Goal: Information Seeking & Learning: Learn about a topic

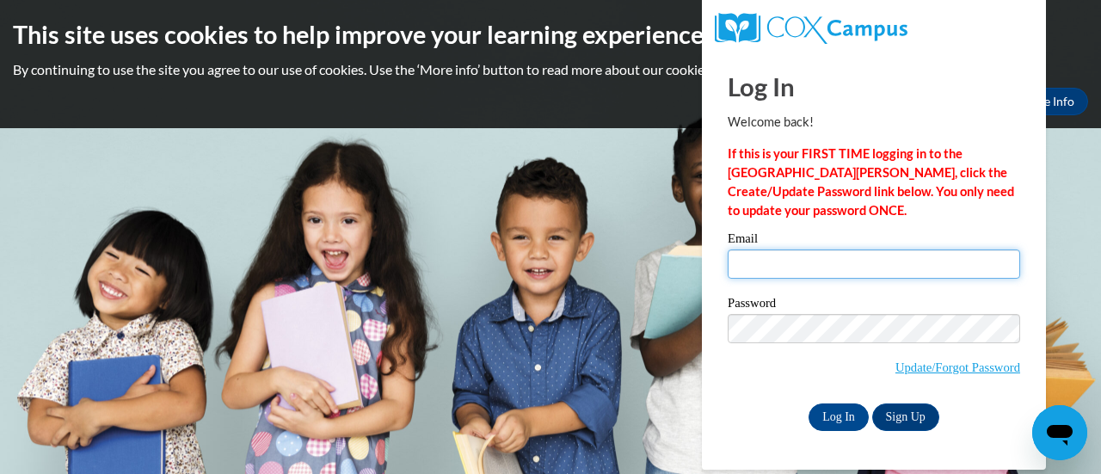
click at [783, 262] on input "Email" at bounding box center [873, 263] width 292 height 29
type input "DionysiaL@ymcaatlanta.org"
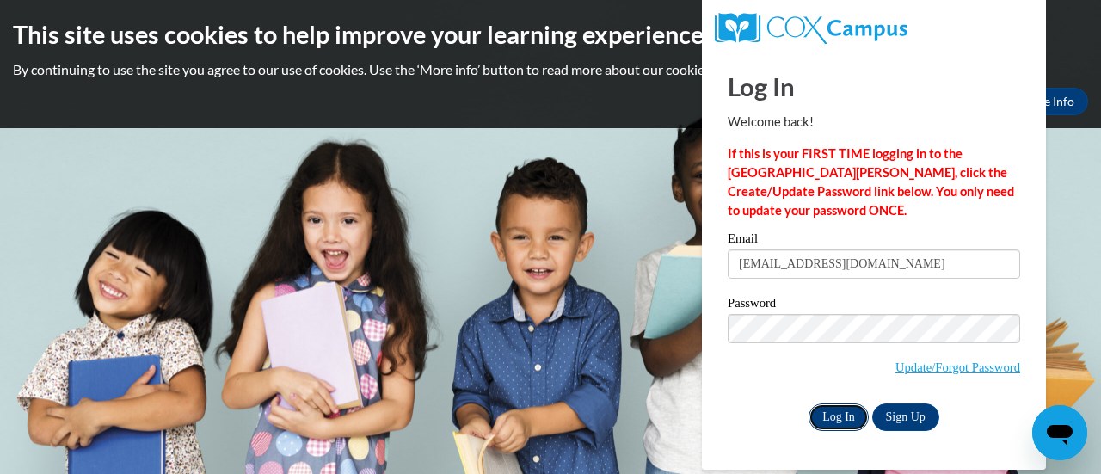
click at [844, 409] on input "Log In" at bounding box center [838, 417] width 60 height 28
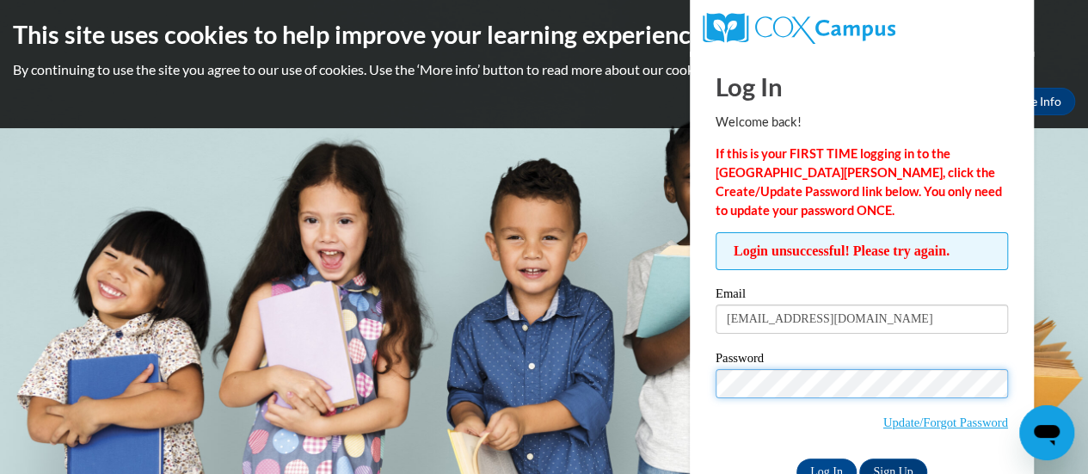
scroll to position [48, 0]
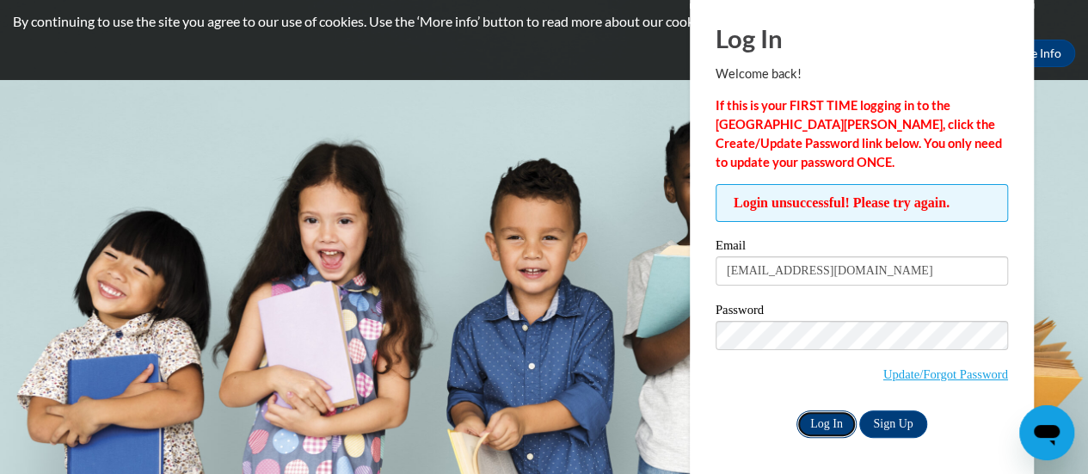
click at [815, 431] on input "Log In" at bounding box center [826, 424] width 60 height 28
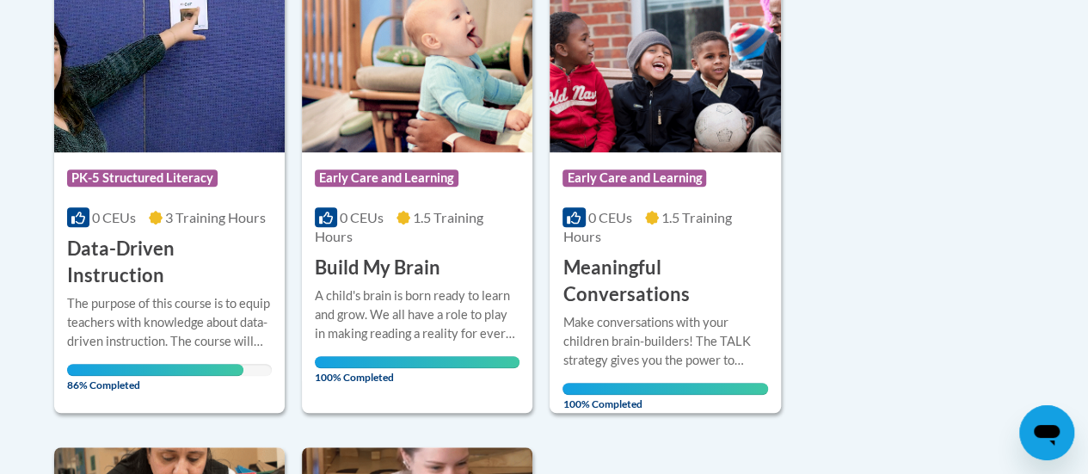
scroll to position [464, 0]
click at [154, 183] on span "PK-5 Structured Literacy" at bounding box center [142, 177] width 150 height 17
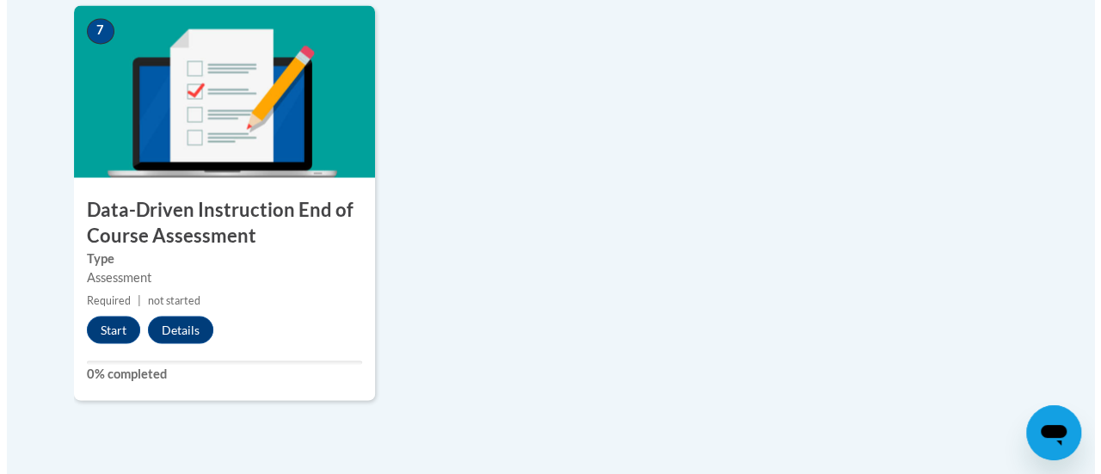
scroll to position [1426, 0]
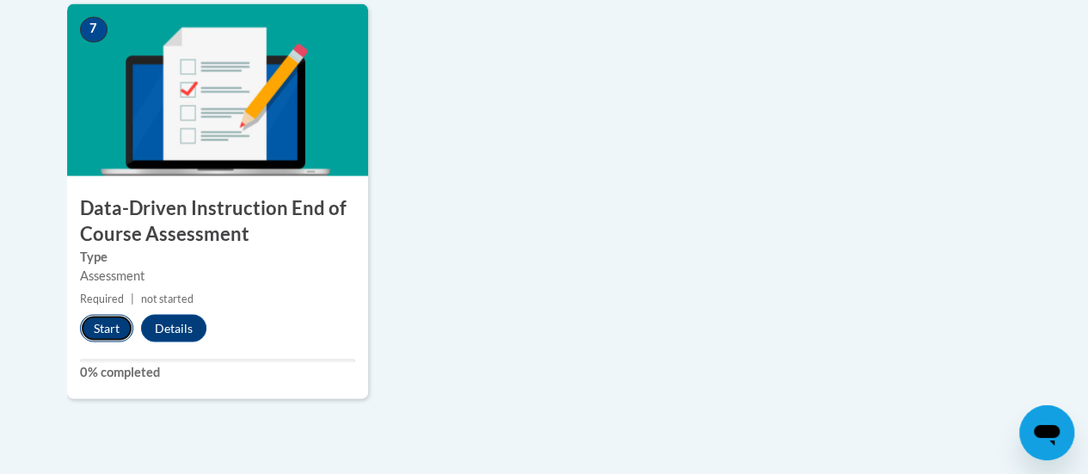
click at [103, 335] on button "Start" at bounding box center [106, 328] width 53 height 28
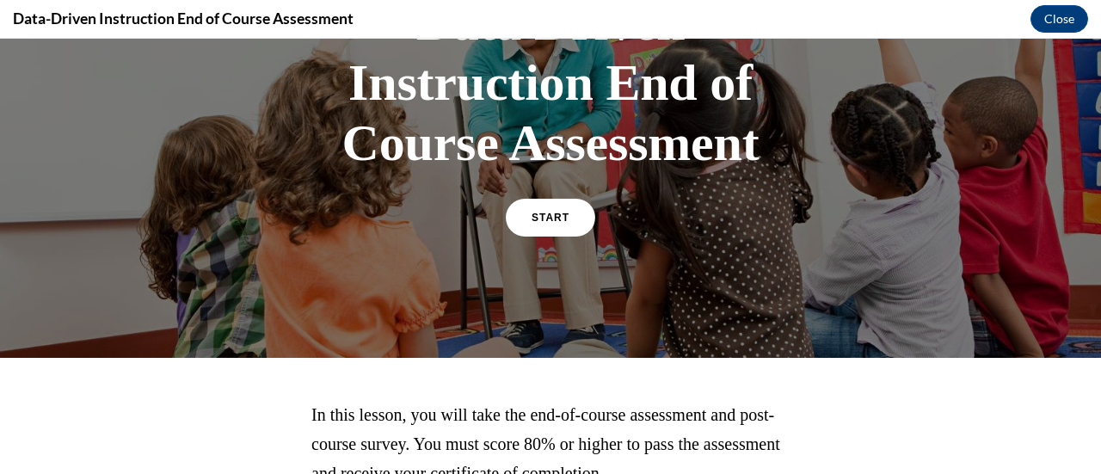
scroll to position [166, 0]
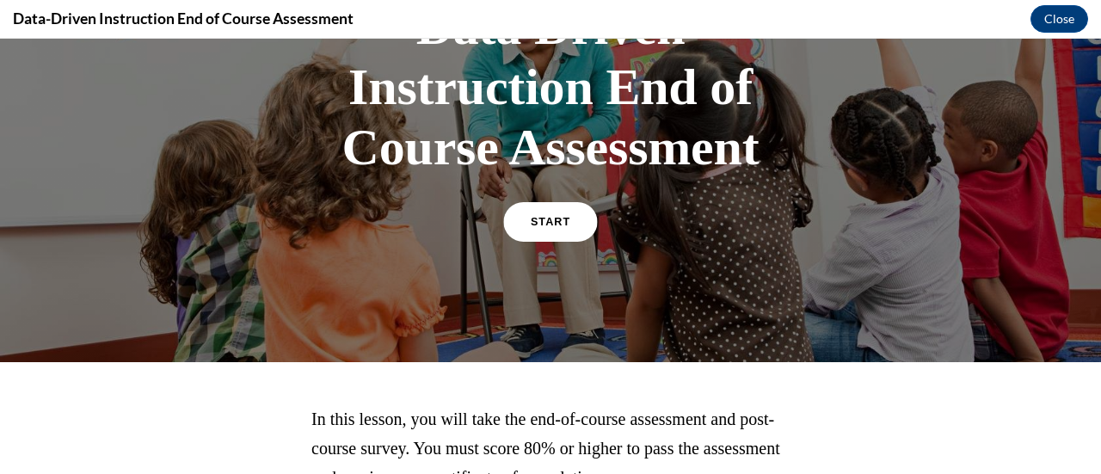
click at [550, 225] on span "START" at bounding box center [551, 222] width 40 height 13
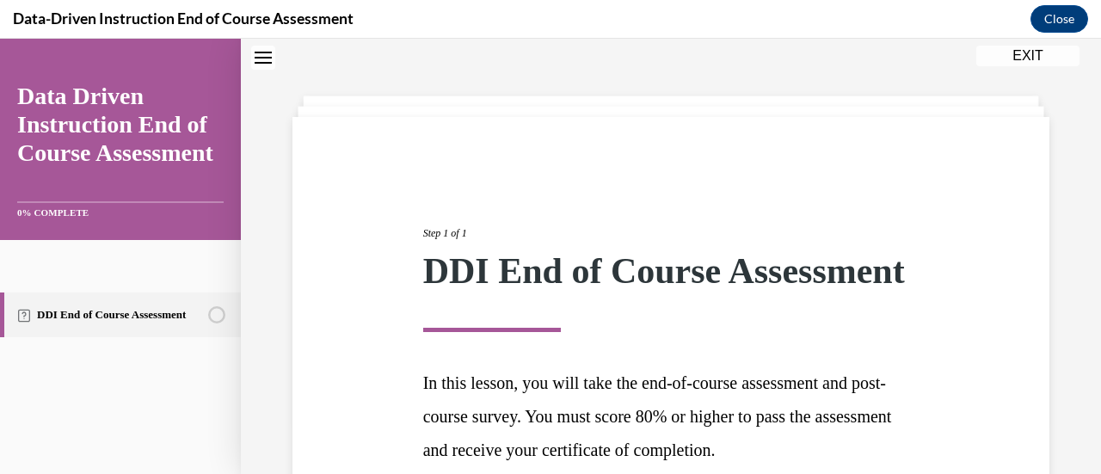
scroll to position [253, 0]
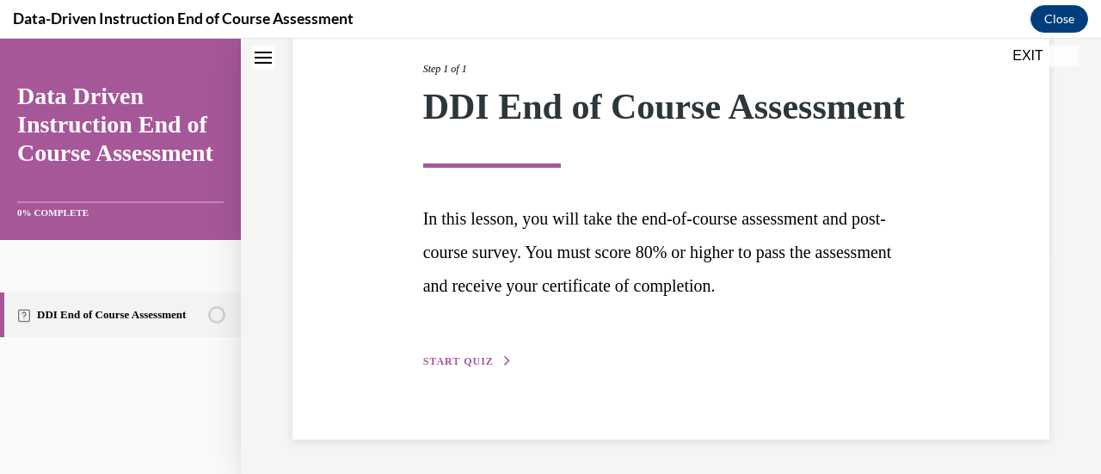
click at [454, 357] on span "START QUIZ" at bounding box center [458, 361] width 71 height 12
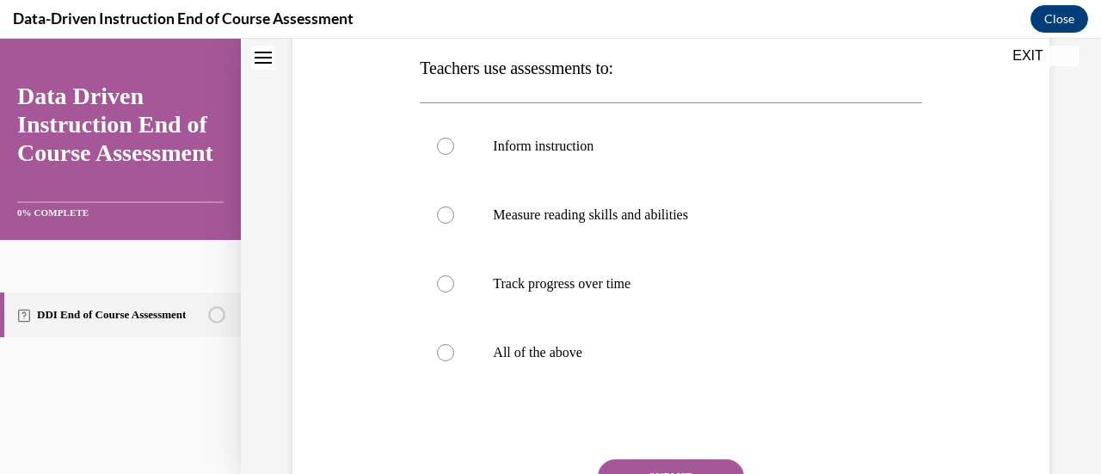
scroll to position [281, 0]
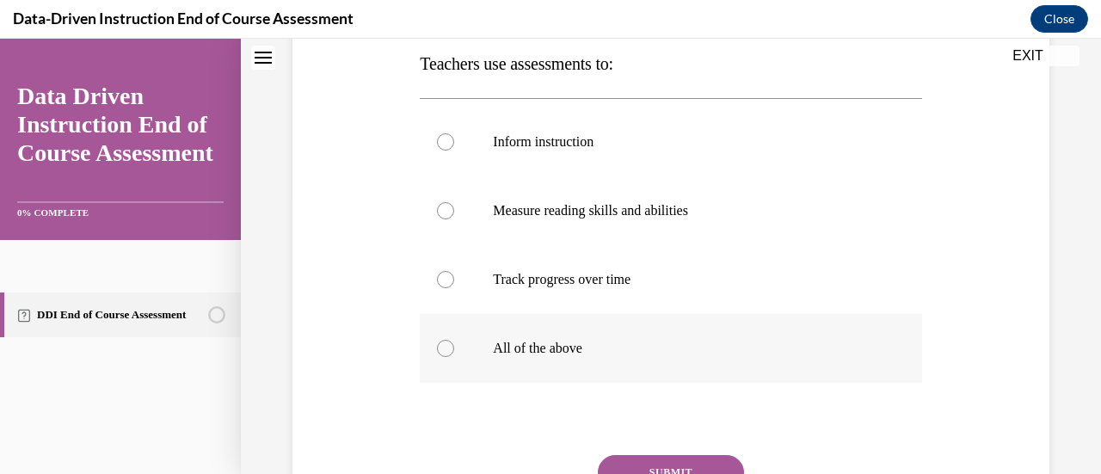
click at [444, 347] on div at bounding box center [445, 348] width 17 height 17
click at [444, 347] on input "All of the above" at bounding box center [445, 348] width 17 height 17
radio input "true"
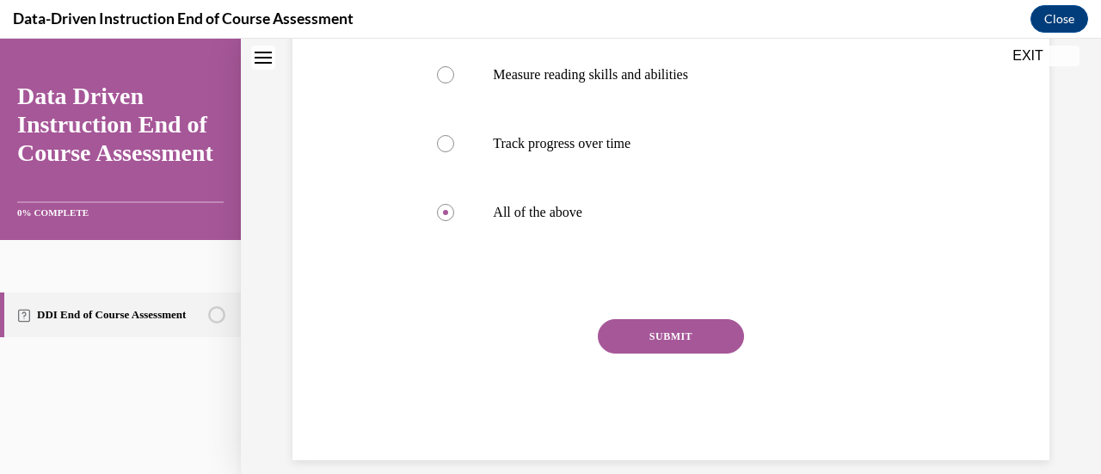
click at [709, 338] on button "SUBMIT" at bounding box center [671, 336] width 146 height 34
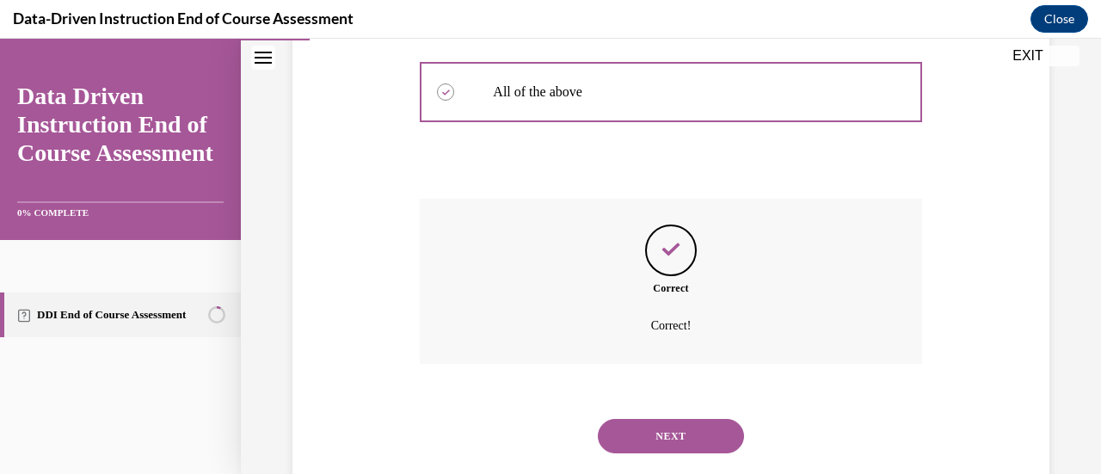
scroll to position [547, 0]
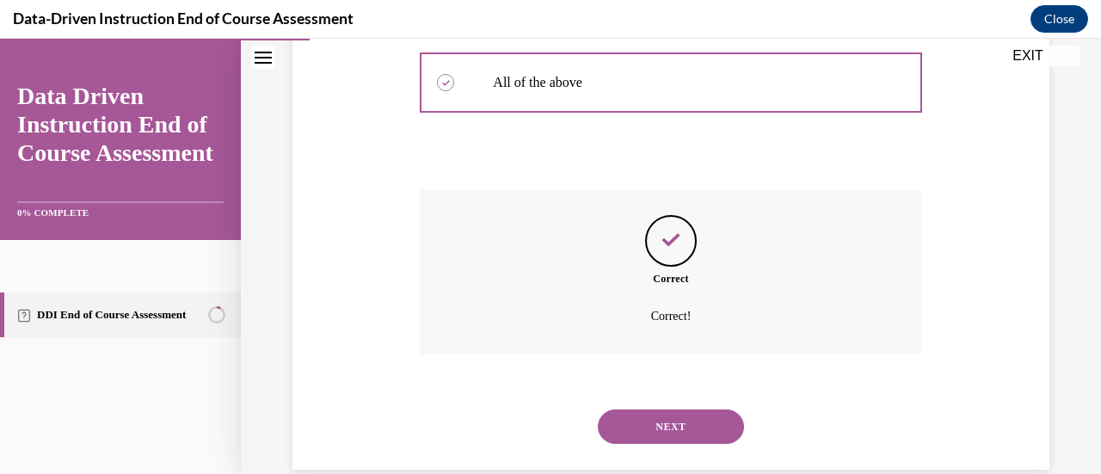
click at [703, 431] on button "NEXT" at bounding box center [671, 426] width 146 height 34
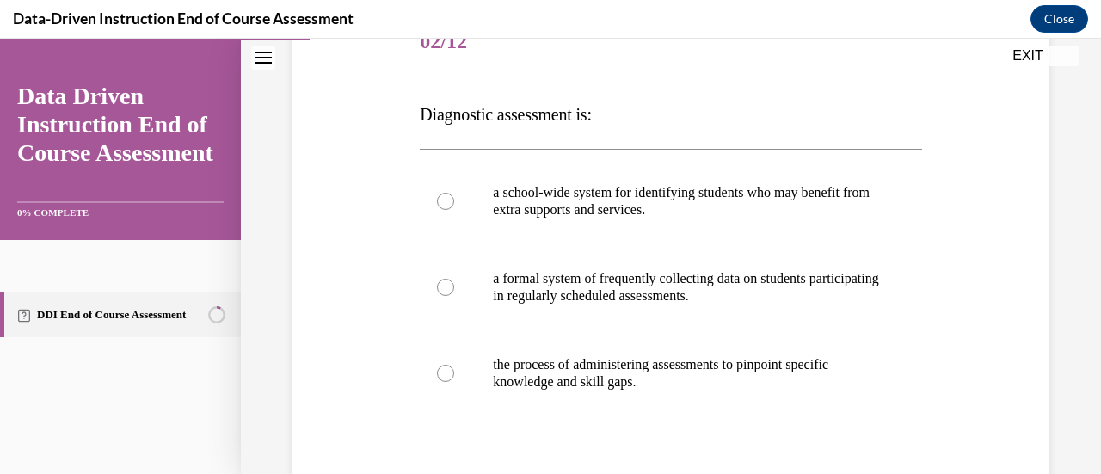
scroll to position [247, 0]
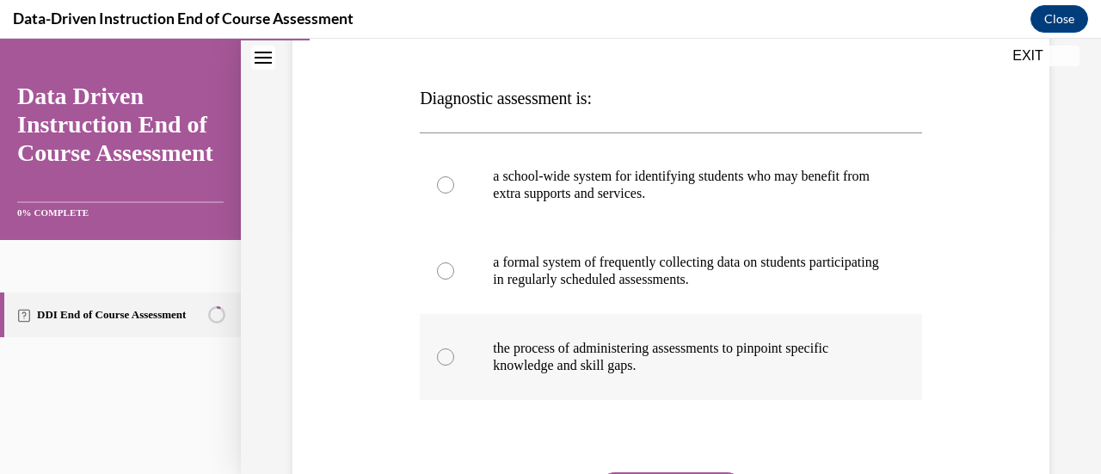
click at [445, 355] on div at bounding box center [445, 356] width 17 height 17
click at [445, 355] on input "the process of administering assessments to pinpoint specific knowledge and ski…" at bounding box center [445, 356] width 17 height 17
radio input "true"
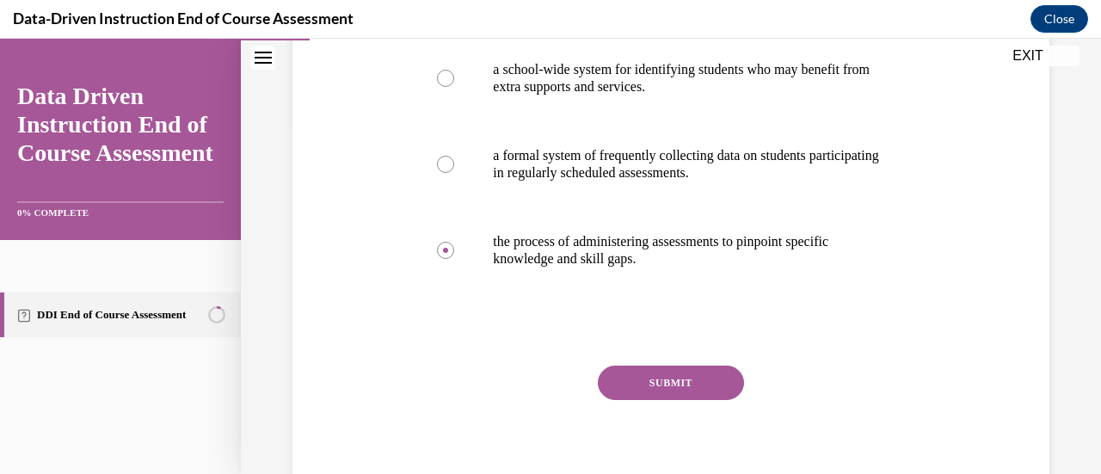
click at [708, 386] on button "SUBMIT" at bounding box center [671, 382] width 146 height 34
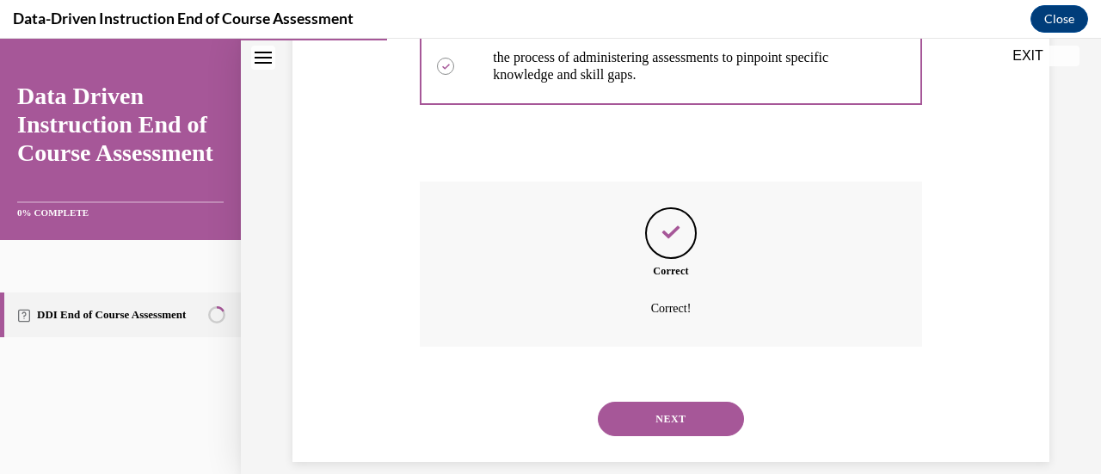
scroll to position [539, 0]
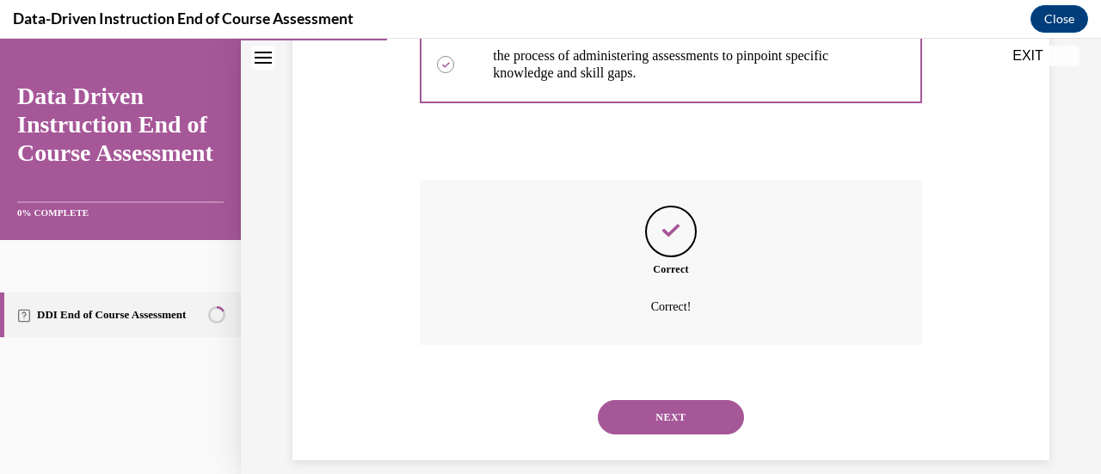
click at [697, 423] on button "NEXT" at bounding box center [671, 417] width 146 height 34
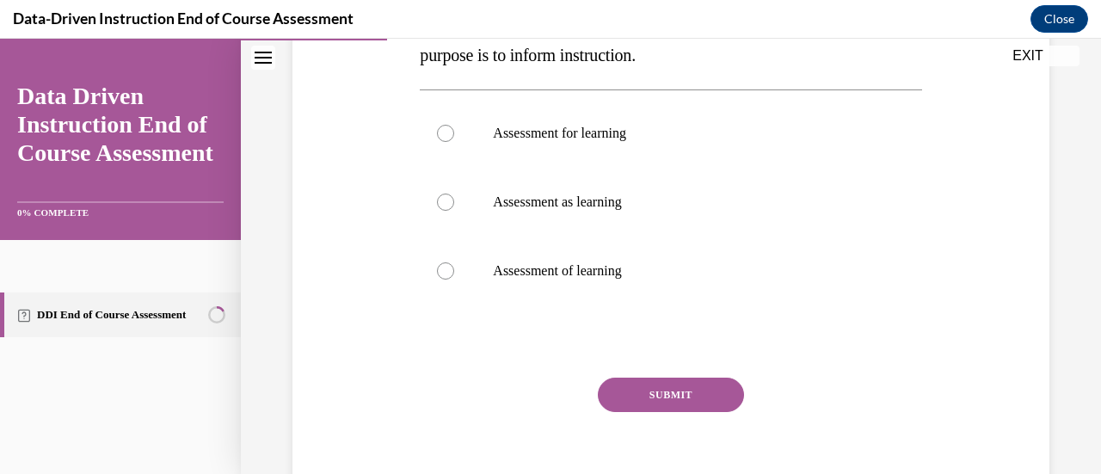
scroll to position [392, 0]
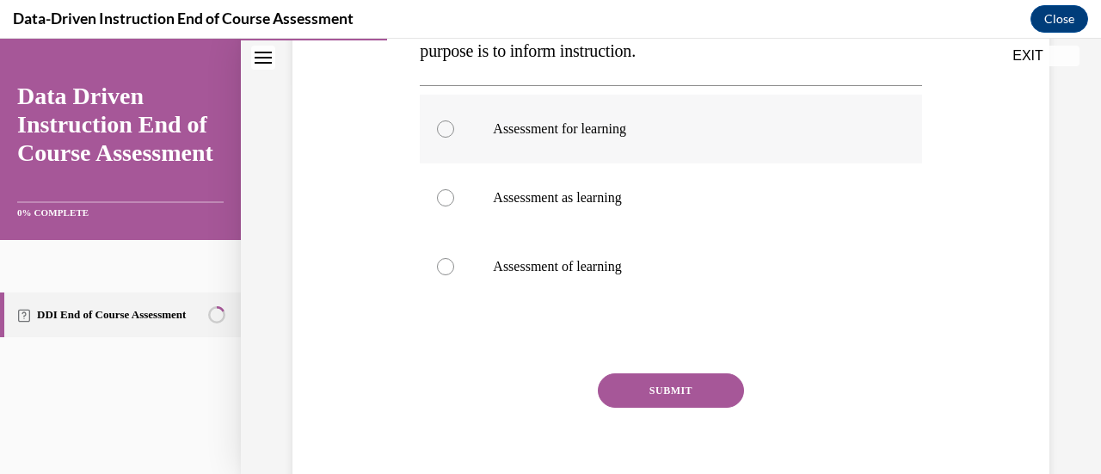
click at [439, 125] on div at bounding box center [445, 128] width 17 height 17
click at [439, 125] on input "Assessment for learning" at bounding box center [445, 128] width 17 height 17
radio input "true"
click at [619, 386] on button "SUBMIT" at bounding box center [671, 390] width 146 height 34
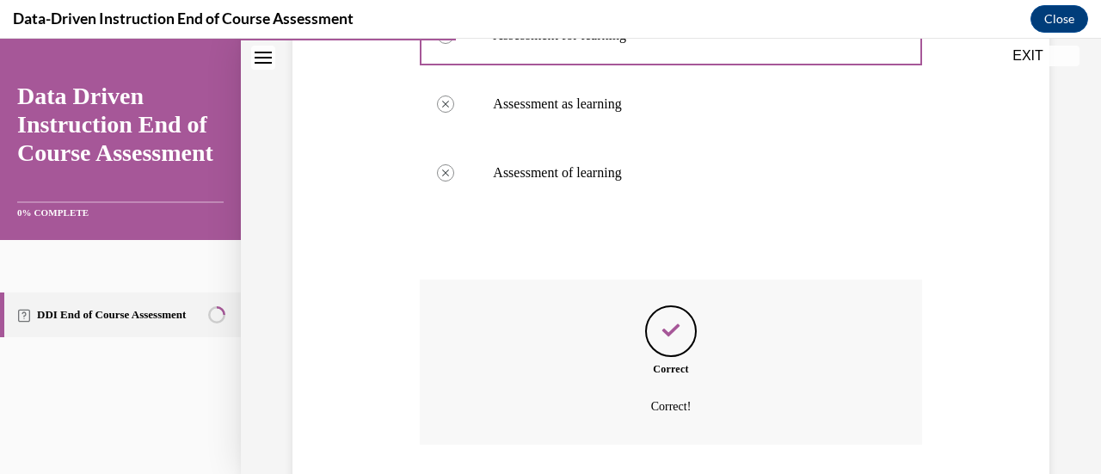
scroll to position [605, 0]
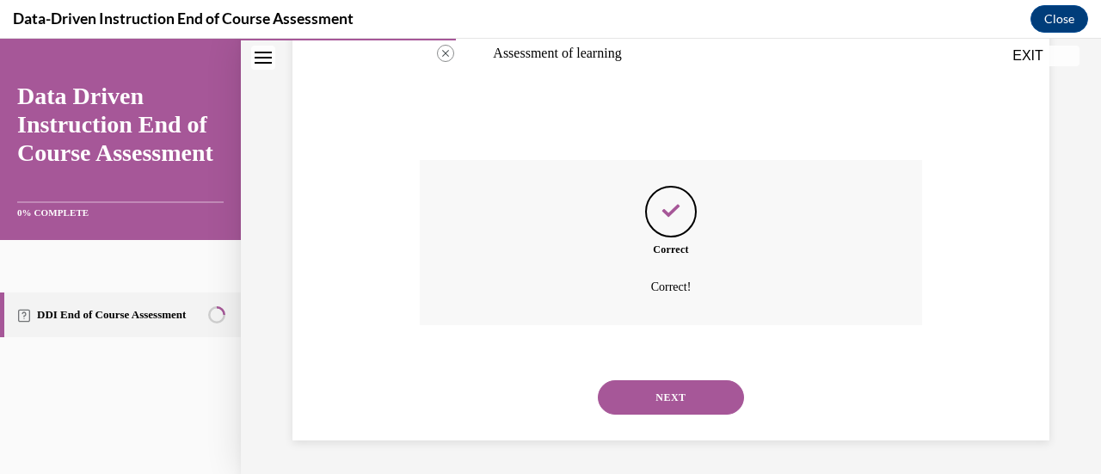
click at [698, 406] on button "NEXT" at bounding box center [671, 397] width 146 height 34
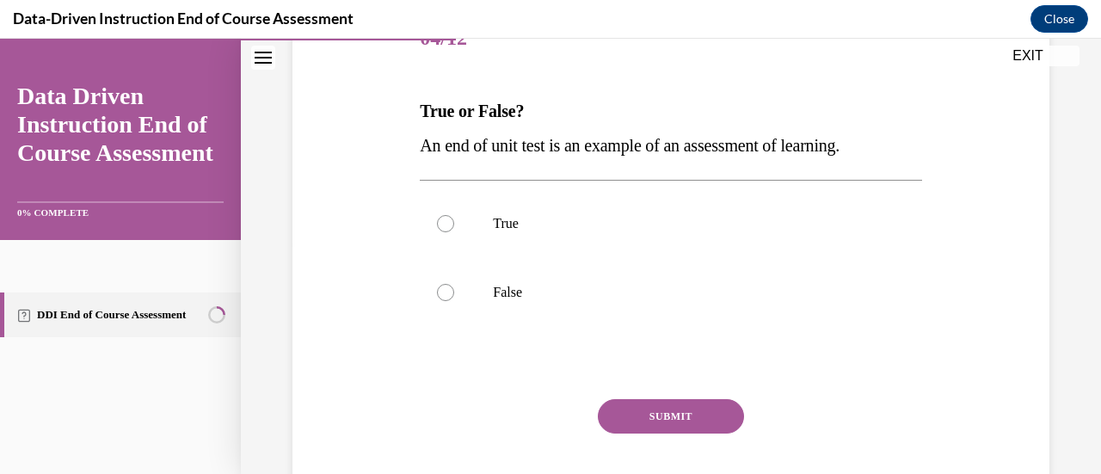
scroll to position [209, 0]
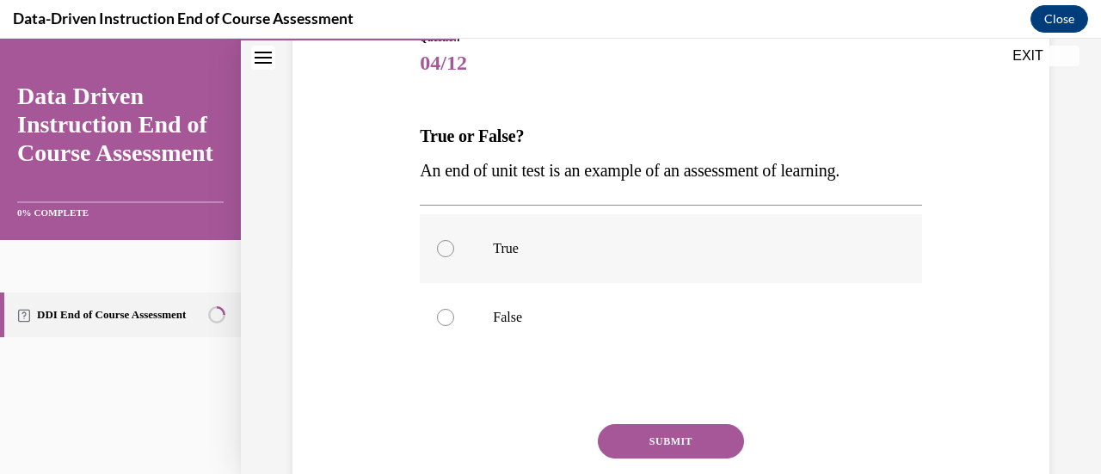
click at [443, 242] on div at bounding box center [445, 248] width 17 height 17
click at [443, 242] on input "True" at bounding box center [445, 248] width 17 height 17
radio input "true"
click at [672, 436] on button "SUBMIT" at bounding box center [671, 441] width 146 height 34
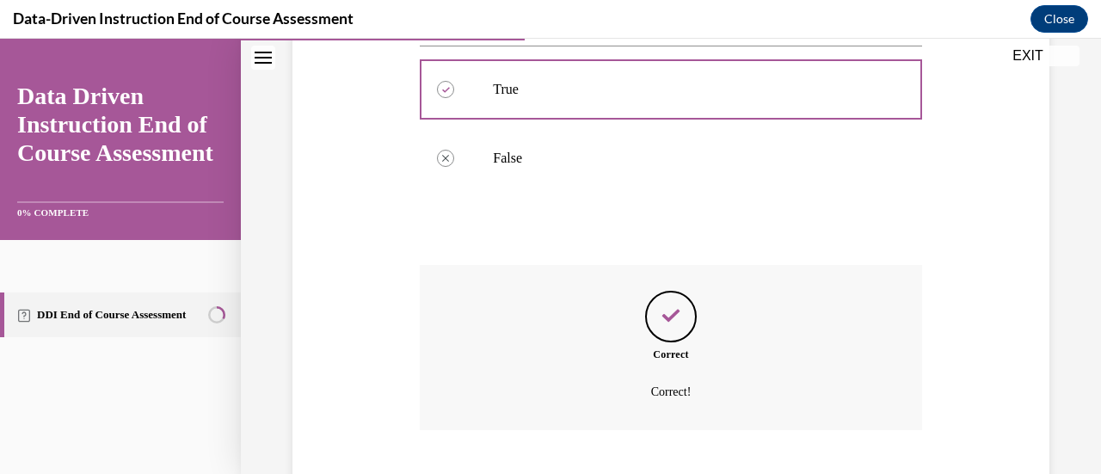
scroll to position [473, 0]
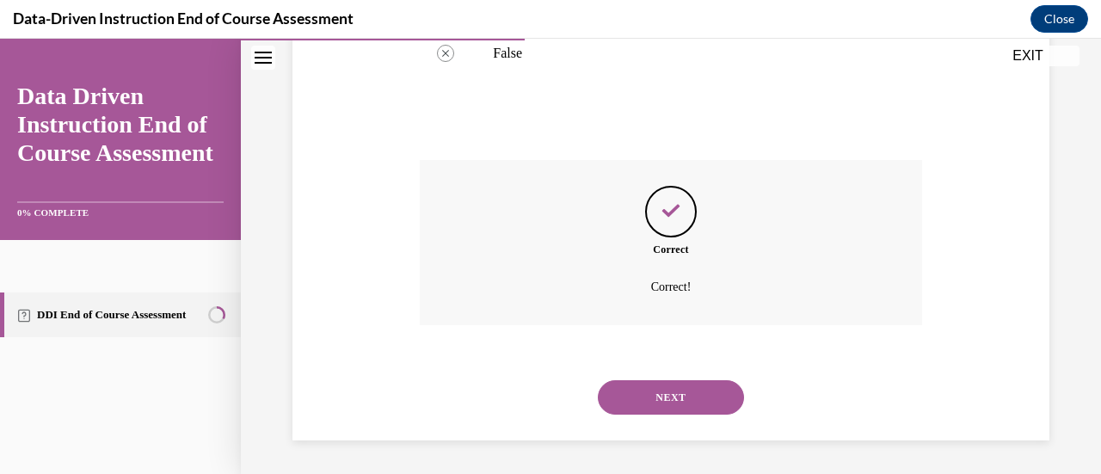
click at [631, 405] on button "NEXT" at bounding box center [671, 397] width 146 height 34
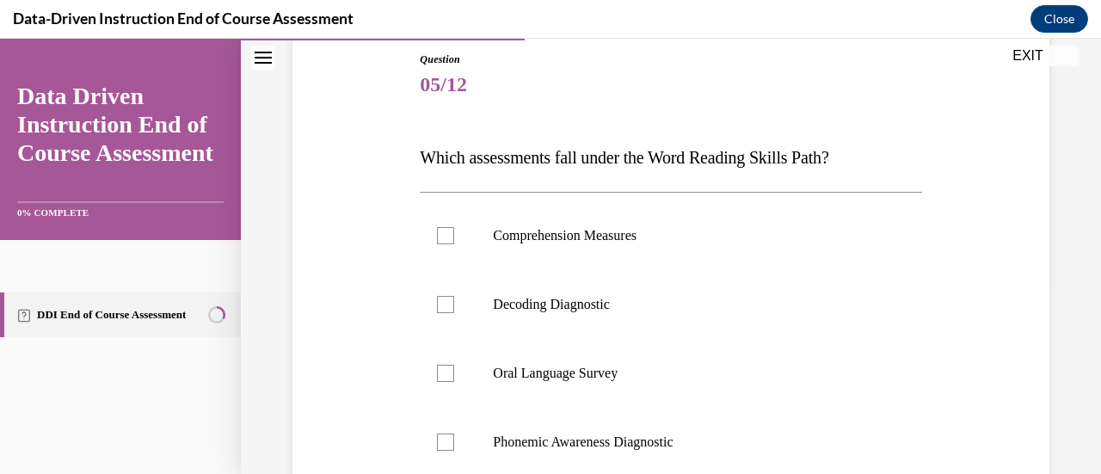
scroll to position [235, 0]
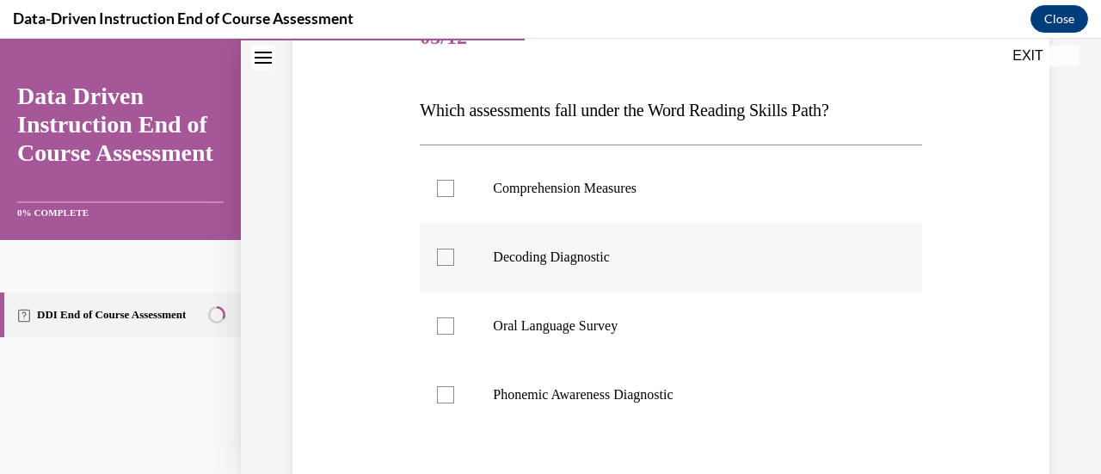
click at [440, 264] on div at bounding box center [445, 257] width 17 height 17
click at [440, 264] on input "Decoding Diagnostic" at bounding box center [445, 257] width 17 height 17
checkbox input "true"
click at [445, 397] on div at bounding box center [445, 394] width 17 height 17
click at [445, 397] on input "Phonemic Awareness Diagnostic" at bounding box center [445, 394] width 17 height 17
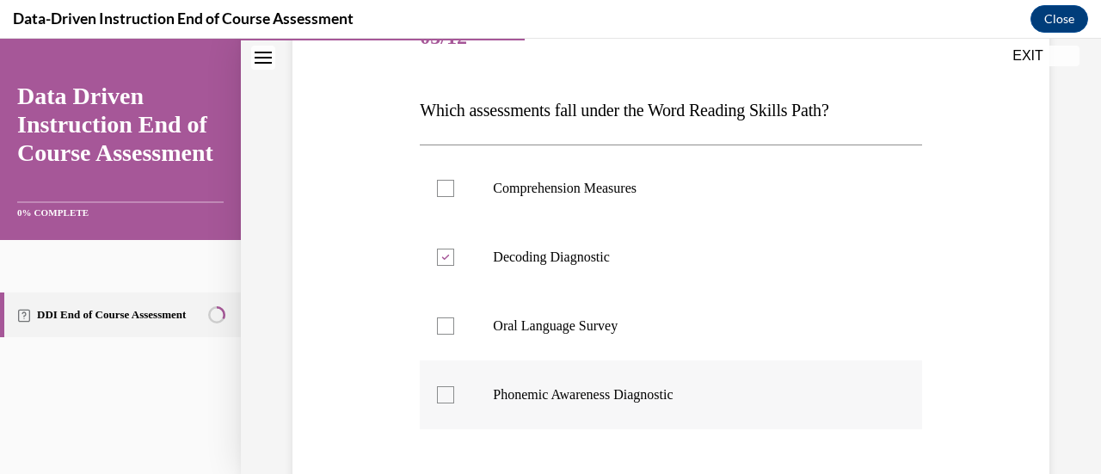
checkbox input "true"
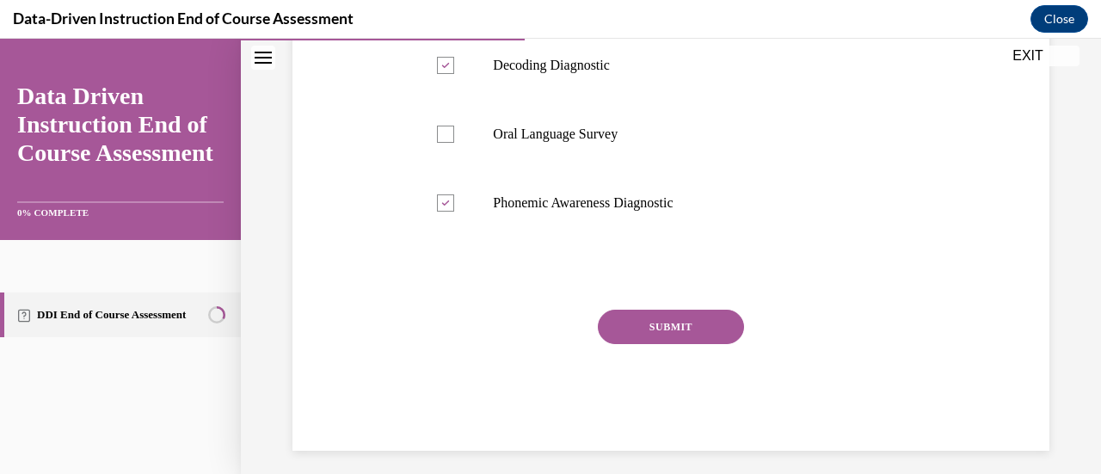
click at [632, 326] on button "SUBMIT" at bounding box center [671, 327] width 146 height 34
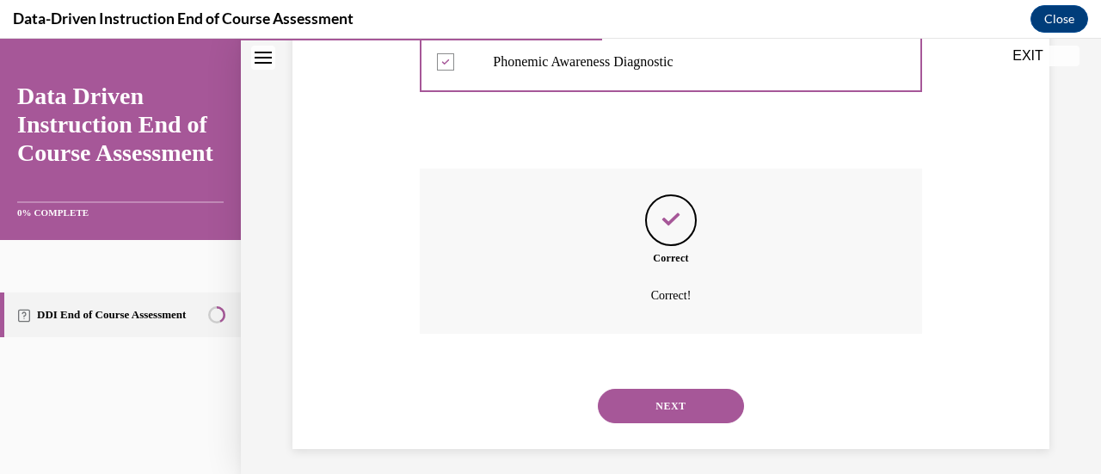
scroll to position [576, 0]
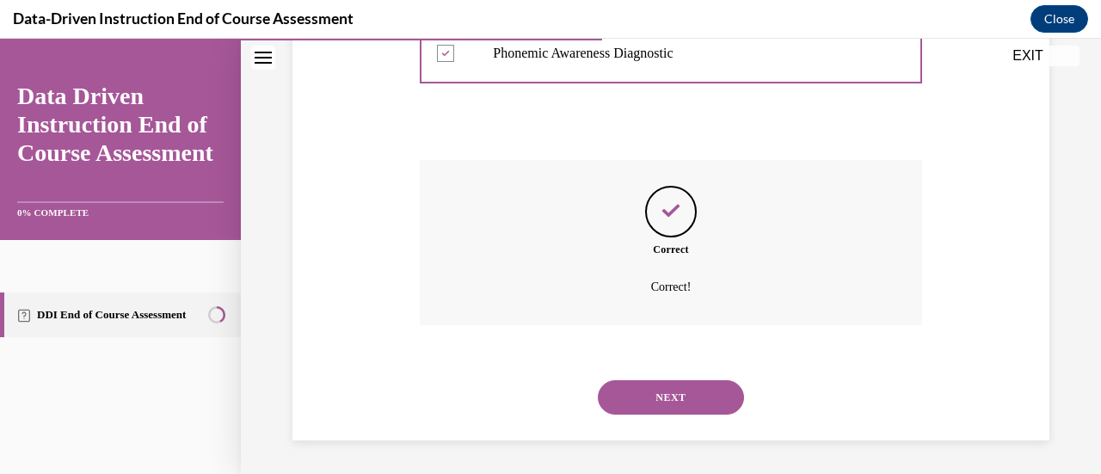
click at [658, 404] on button "NEXT" at bounding box center [671, 397] width 146 height 34
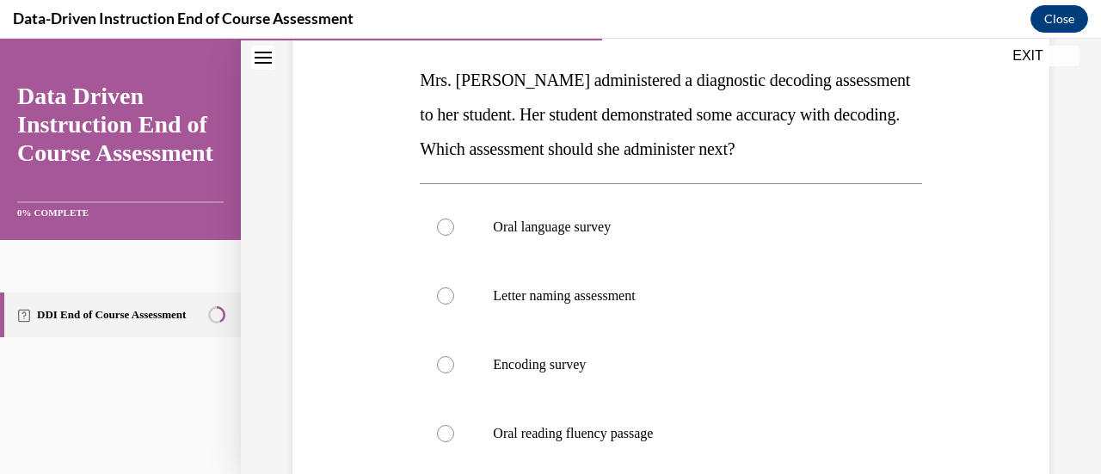
scroll to position [266, 0]
click at [446, 431] on div at bounding box center [445, 432] width 17 height 17
click at [446, 431] on input "Oral reading fluency passage" at bounding box center [445, 432] width 17 height 17
radio input "true"
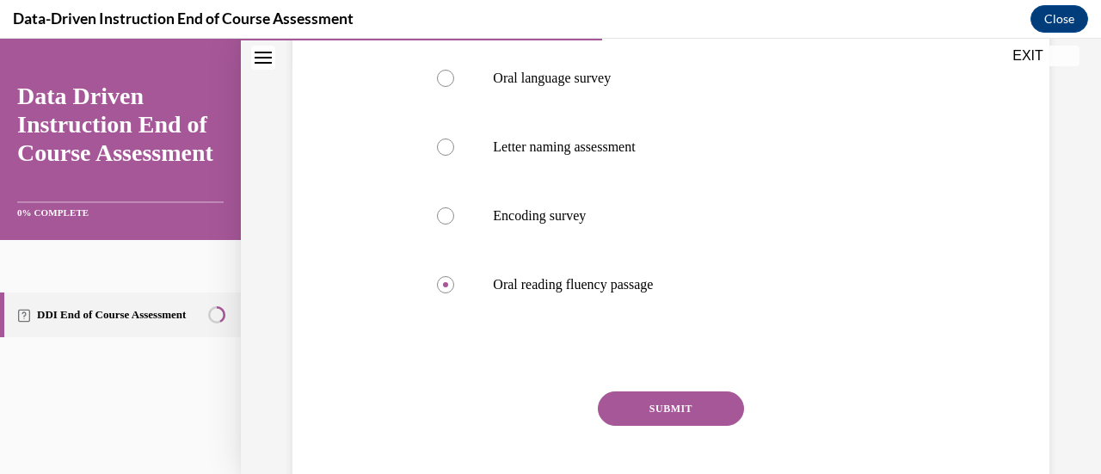
click at [702, 416] on button "SUBMIT" at bounding box center [671, 408] width 146 height 34
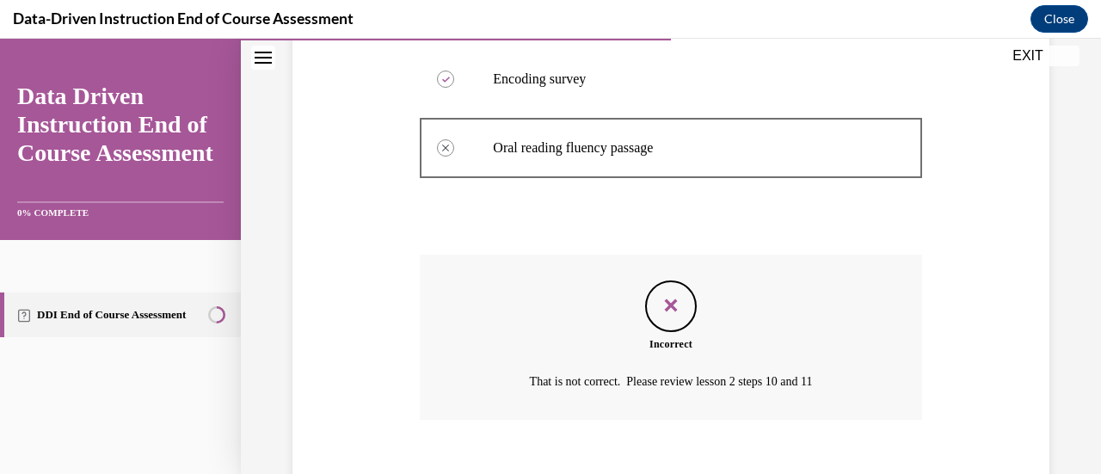
scroll to position [645, 0]
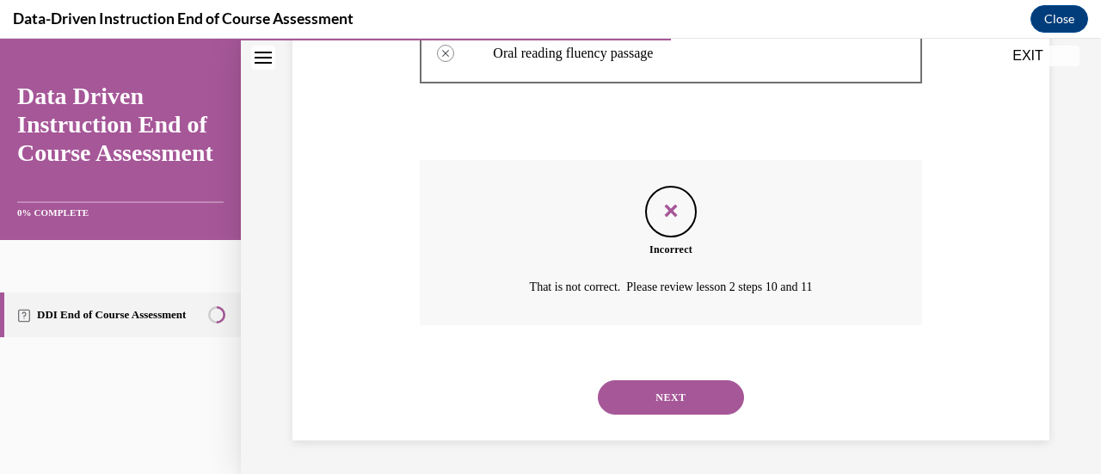
click at [709, 403] on button "NEXT" at bounding box center [671, 397] width 146 height 34
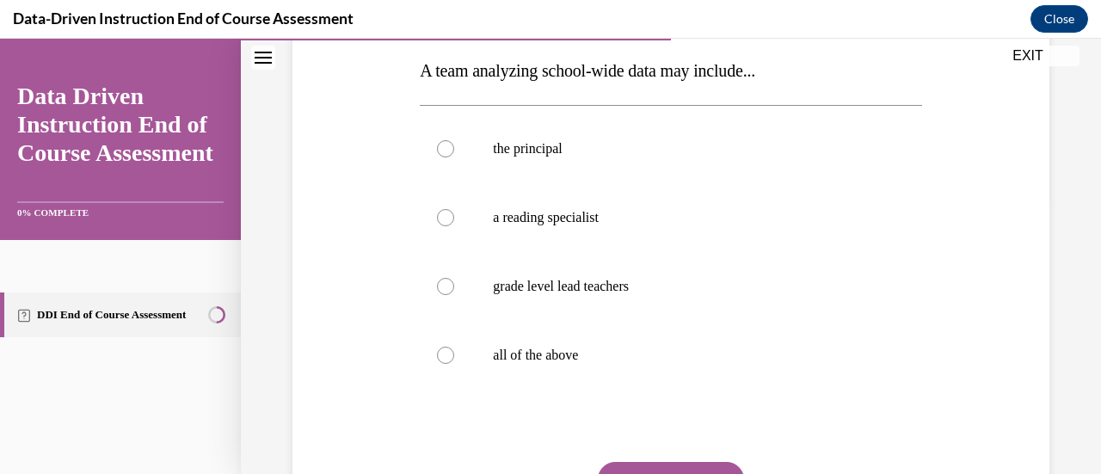
scroll to position [273, 0]
click at [447, 352] on div at bounding box center [445, 355] width 17 height 17
click at [447, 352] on input "all of the above" at bounding box center [445, 355] width 17 height 17
radio input "true"
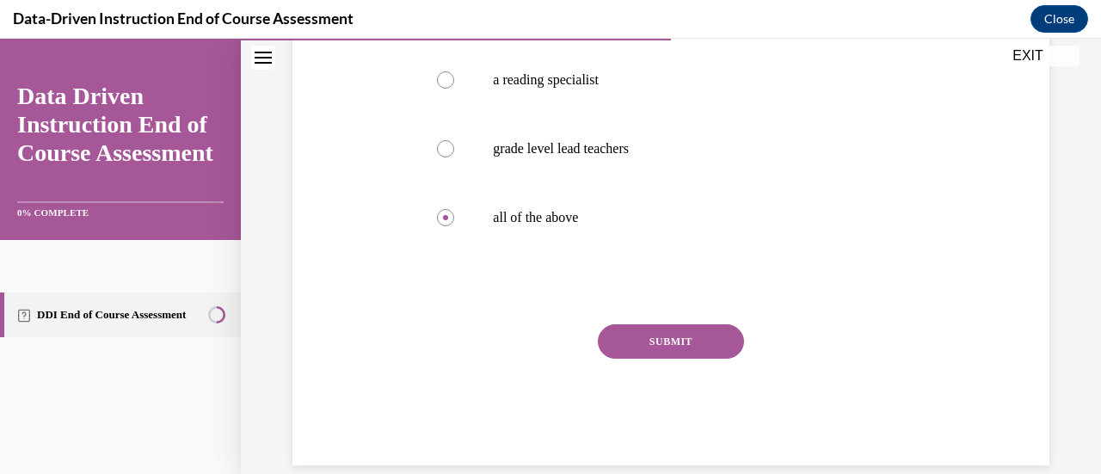
scroll to position [413, 0]
click at [602, 347] on button "SUBMIT" at bounding box center [671, 340] width 146 height 34
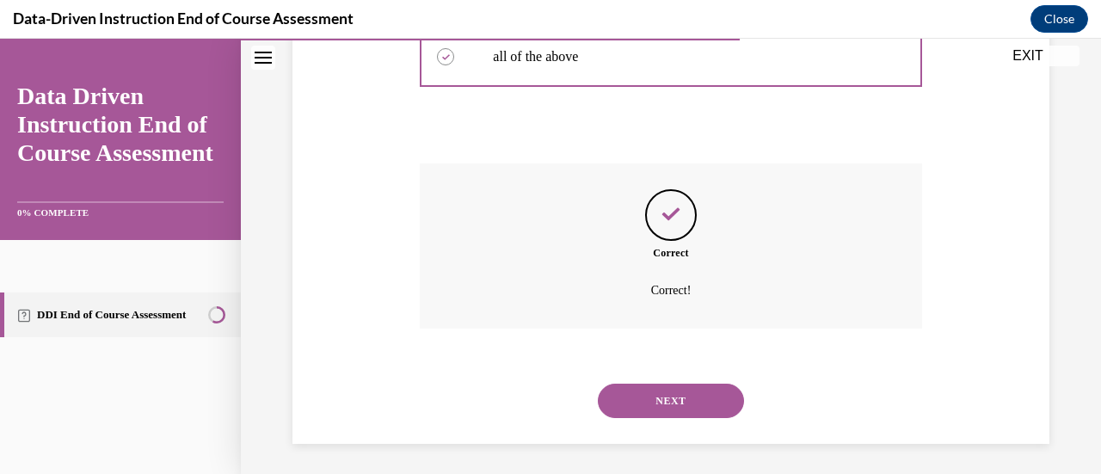
scroll to position [576, 0]
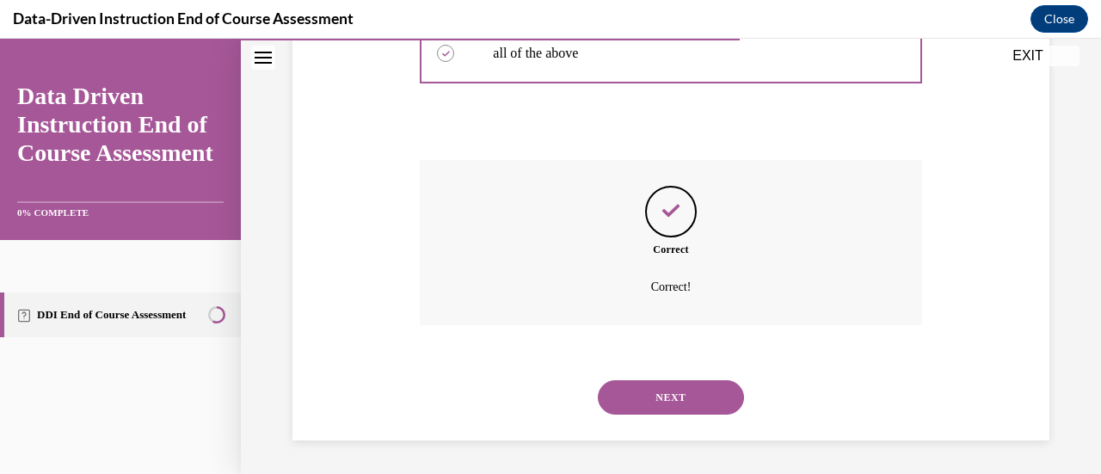
click at [667, 396] on button "NEXT" at bounding box center [671, 397] width 146 height 34
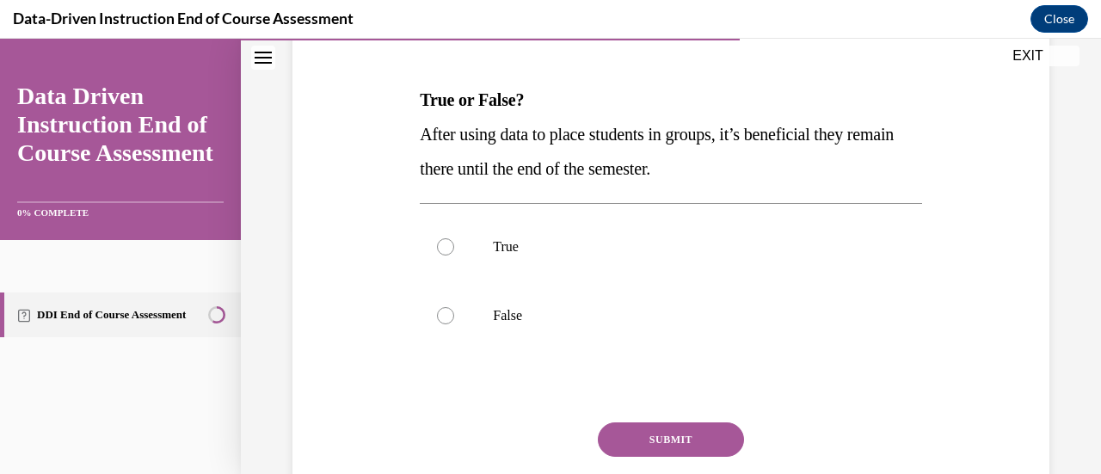
scroll to position [237, 0]
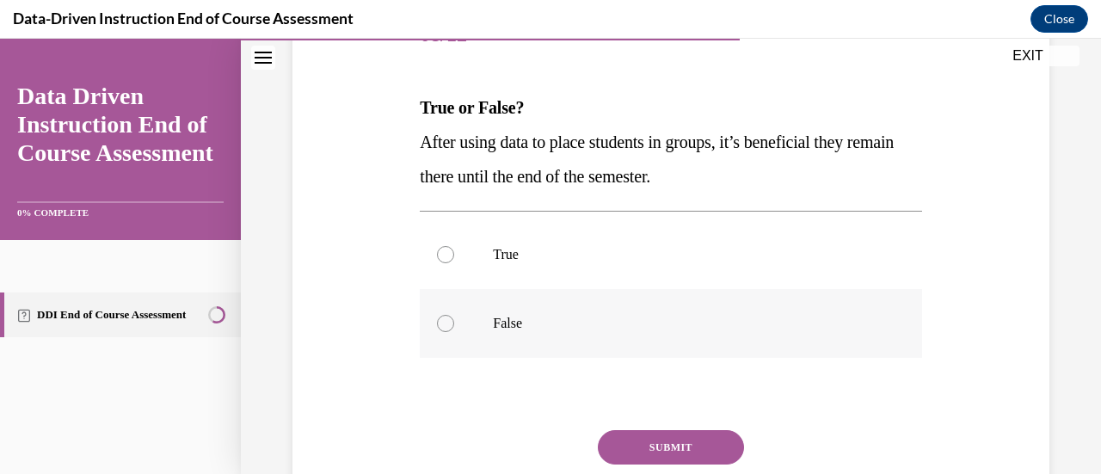
click at [444, 319] on div at bounding box center [445, 323] width 17 height 17
click at [444, 319] on input "False" at bounding box center [445, 323] width 17 height 17
radio input "true"
click at [626, 453] on button "SUBMIT" at bounding box center [671, 447] width 146 height 34
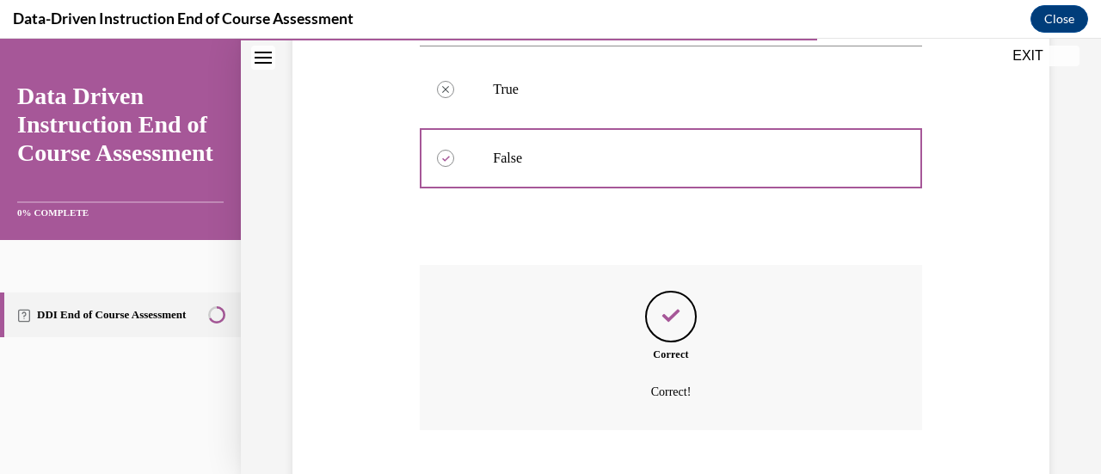
scroll to position [507, 0]
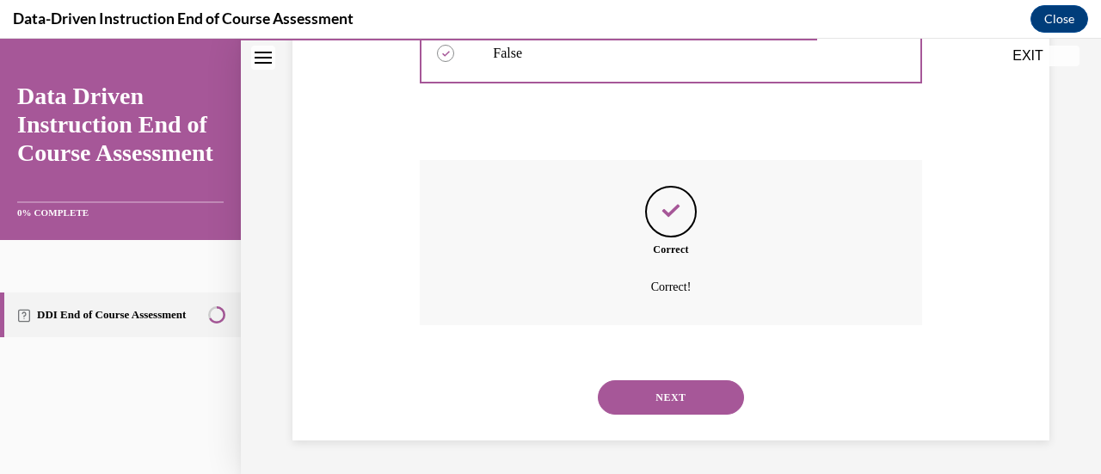
click at [619, 402] on button "NEXT" at bounding box center [671, 397] width 146 height 34
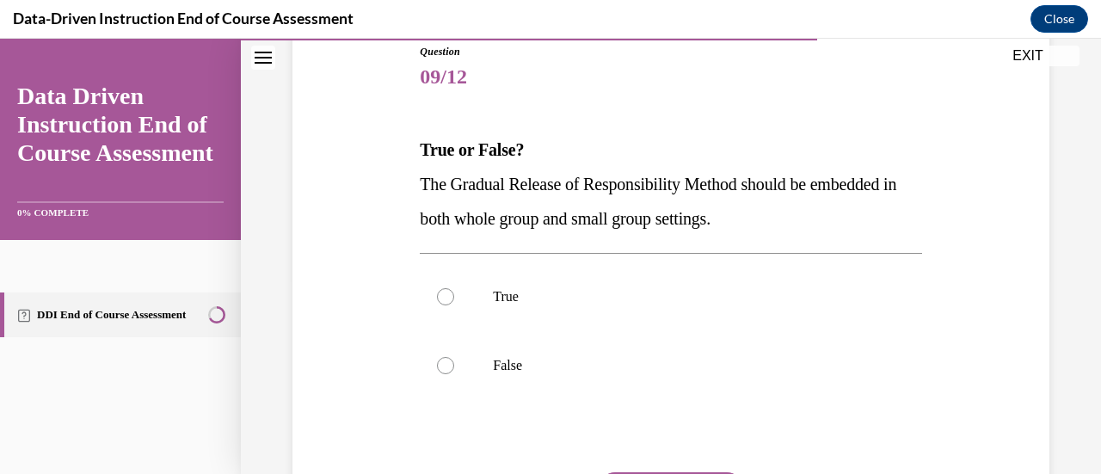
scroll to position [198, 0]
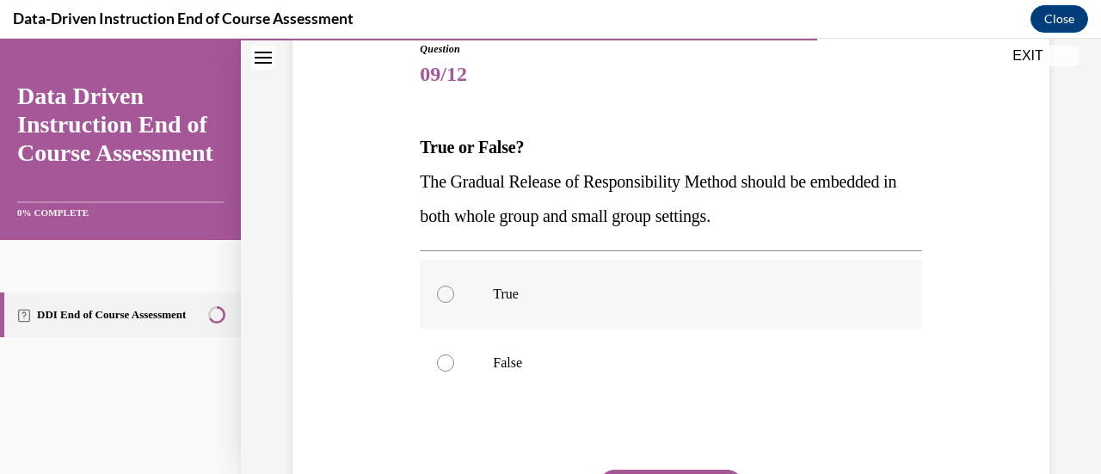
click at [445, 287] on div at bounding box center [445, 293] width 17 height 17
click at [445, 287] on input "True" at bounding box center [445, 293] width 17 height 17
radio input "true"
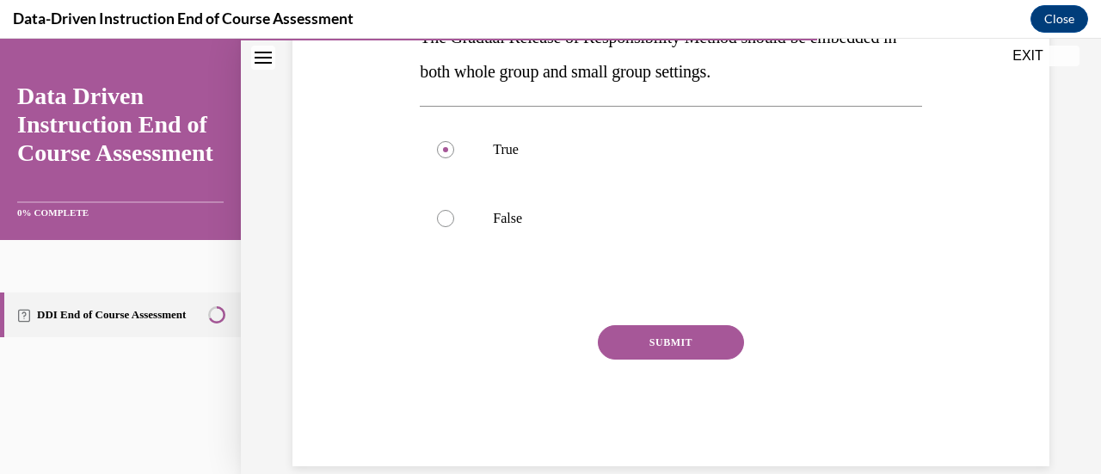
click at [629, 351] on button "SUBMIT" at bounding box center [671, 342] width 146 height 34
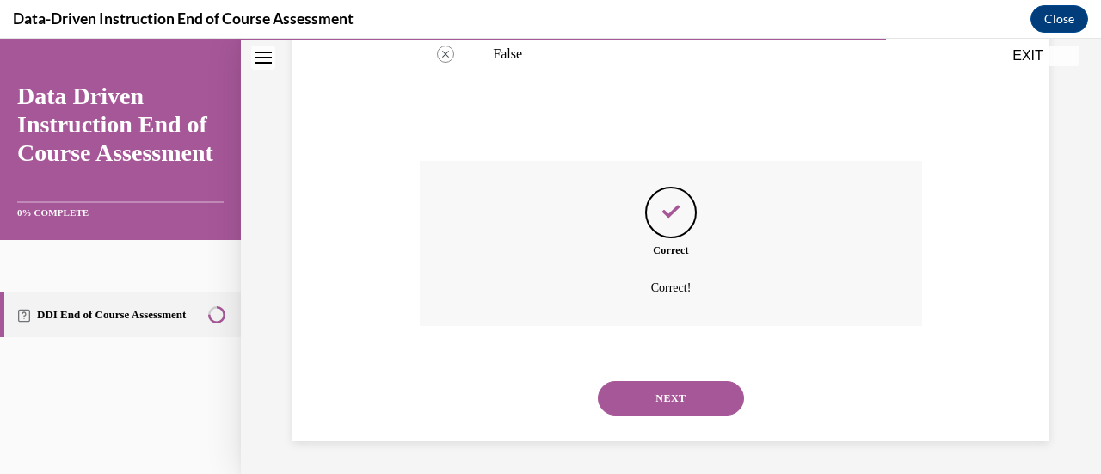
scroll to position [507, 0]
click at [686, 407] on button "NEXT" at bounding box center [671, 397] width 146 height 34
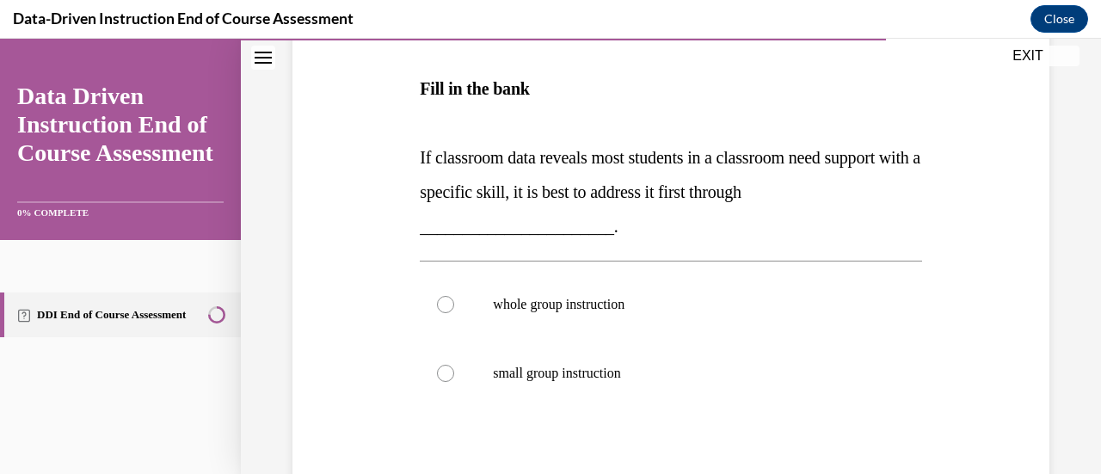
scroll to position [277, 0]
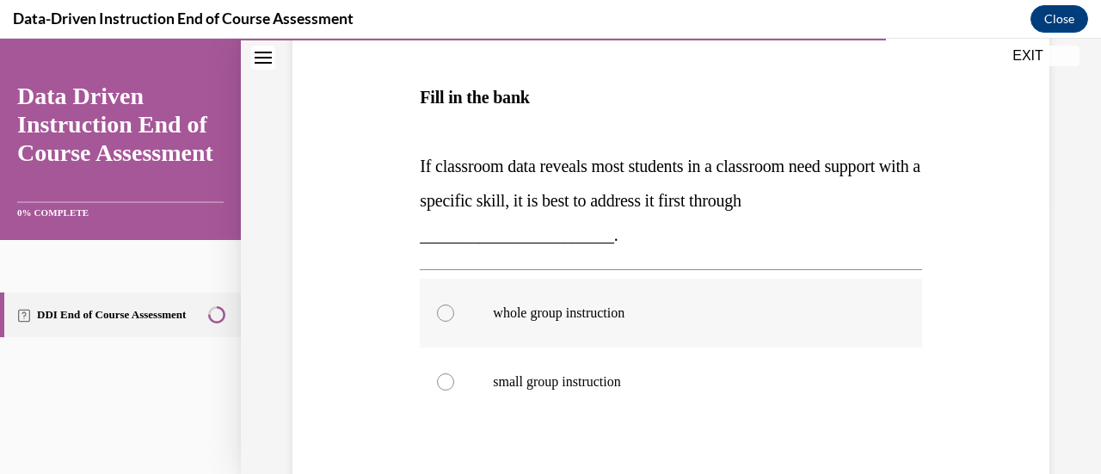
click at [445, 316] on div at bounding box center [445, 312] width 17 height 17
click at [445, 316] on input "whole group instruction" at bounding box center [445, 312] width 17 height 17
radio input "true"
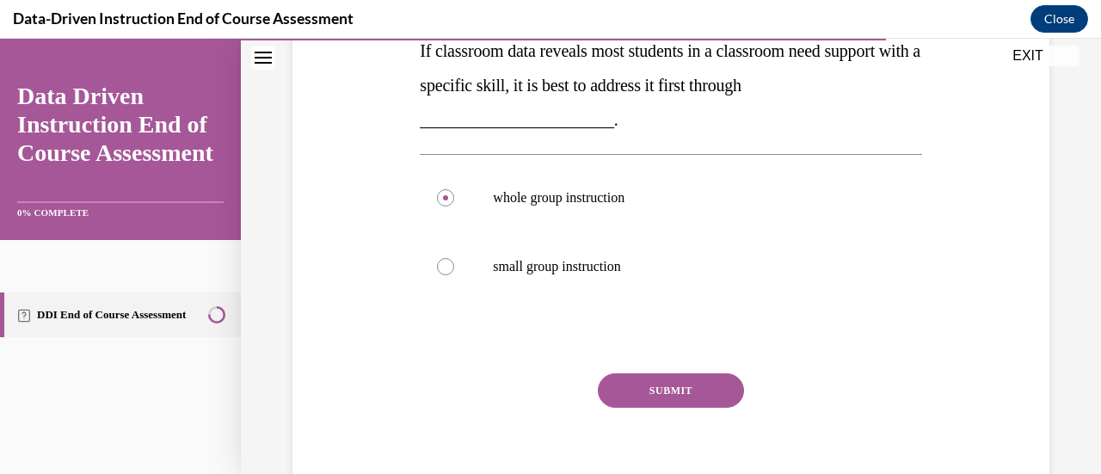
click at [621, 388] on button "SUBMIT" at bounding box center [671, 390] width 146 height 34
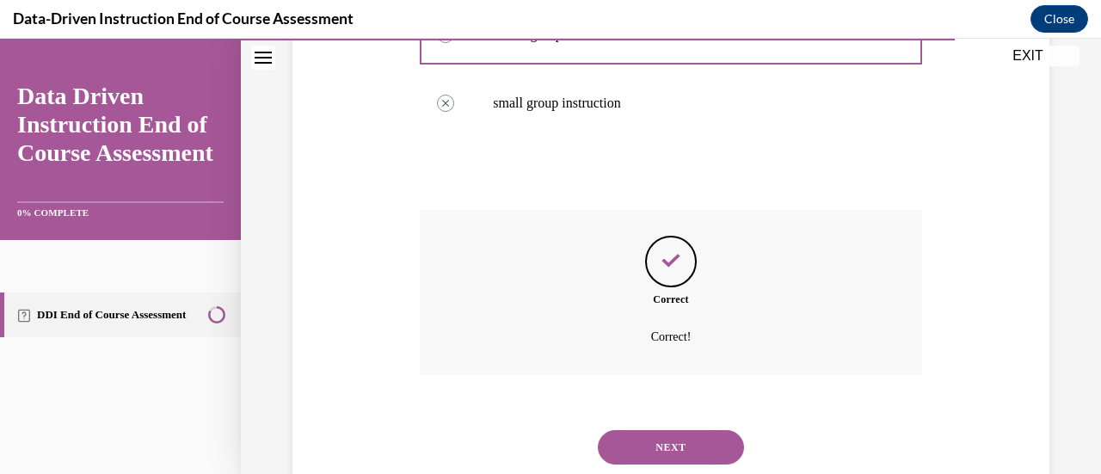
scroll to position [605, 0]
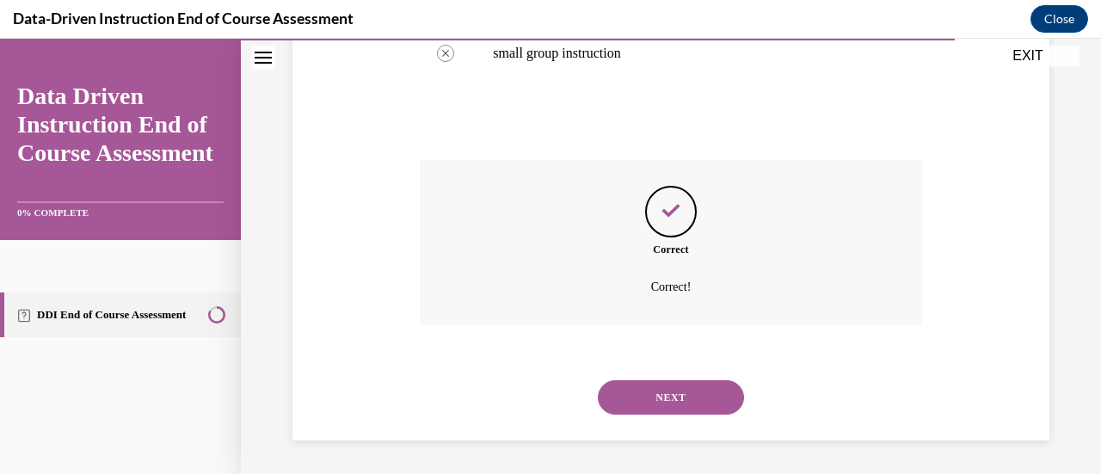
click at [690, 410] on button "NEXT" at bounding box center [671, 397] width 146 height 34
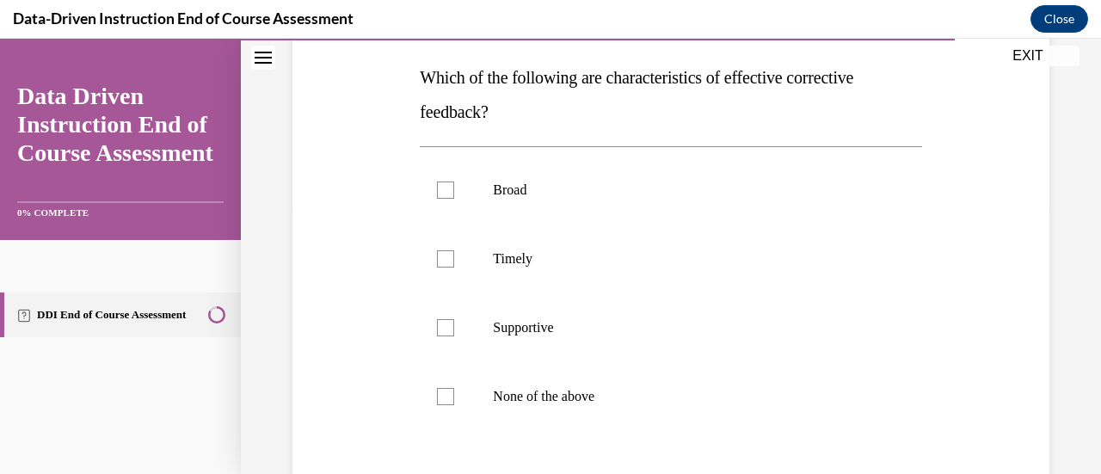
scroll to position [267, 0]
click at [457, 250] on label "Timely" at bounding box center [670, 258] width 501 height 69
click at [454, 250] on input "Timely" at bounding box center [445, 258] width 17 height 17
checkbox input "true"
click at [445, 324] on div at bounding box center [445, 327] width 17 height 17
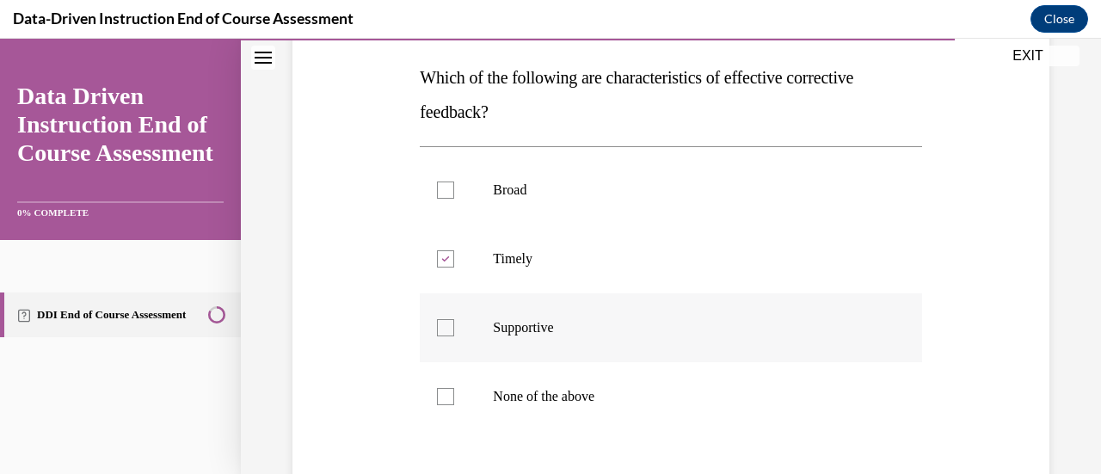
click at [445, 324] on input "Supportive" at bounding box center [445, 327] width 17 height 17
checkbox input "true"
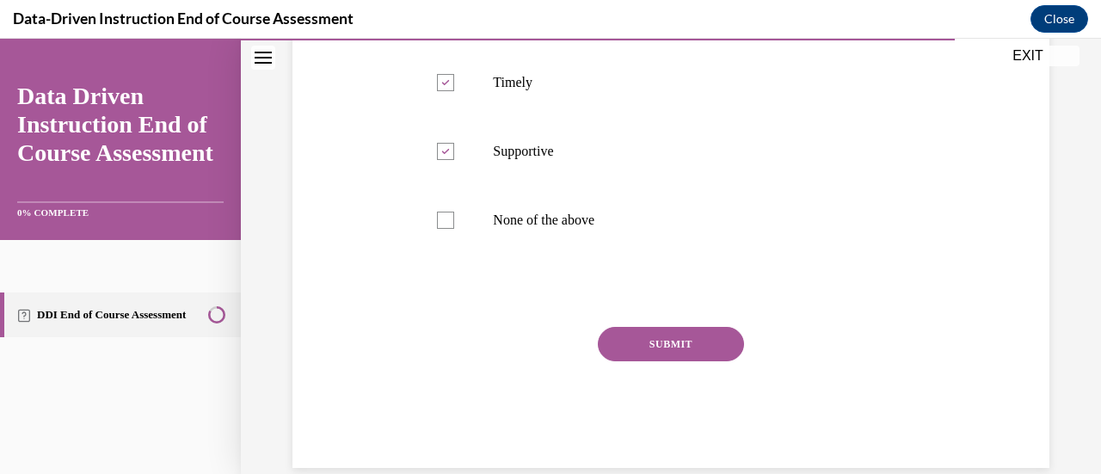
click at [604, 344] on button "SUBMIT" at bounding box center [671, 344] width 146 height 34
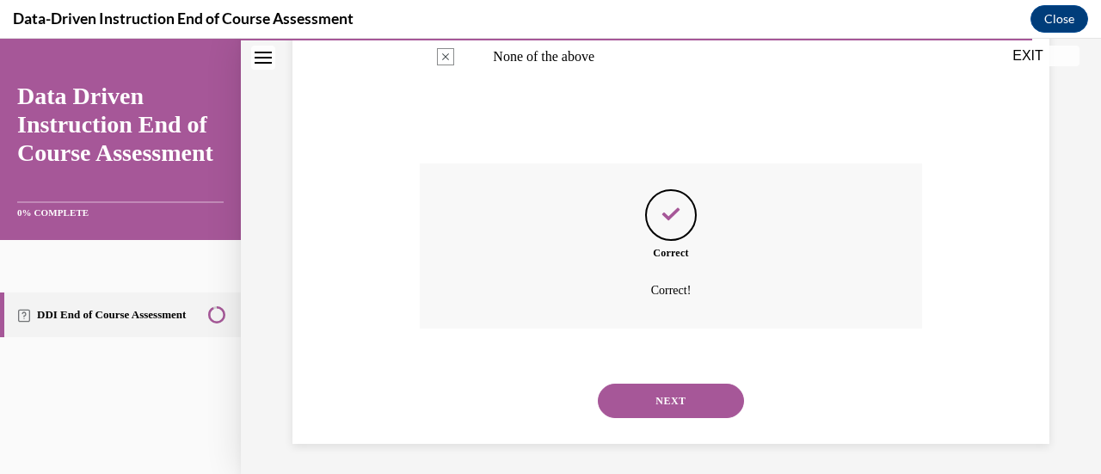
scroll to position [611, 0]
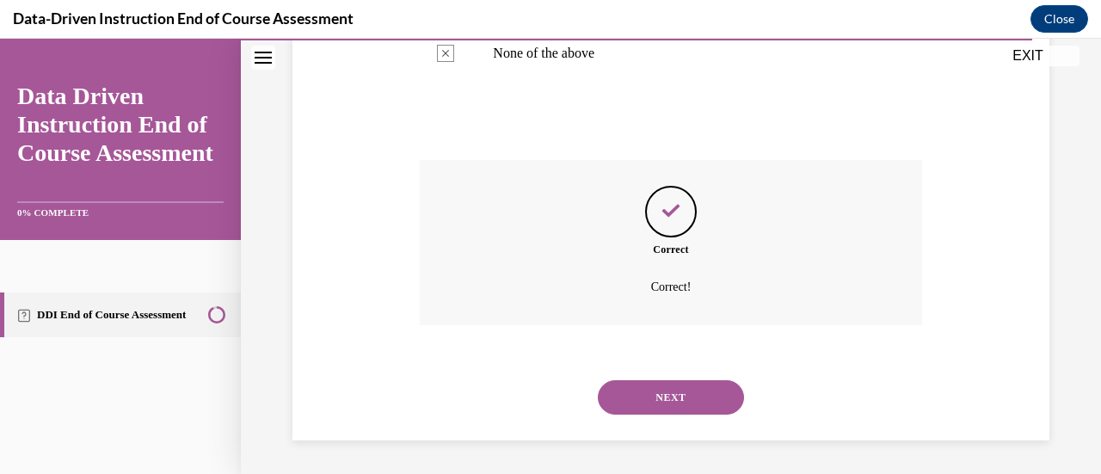
click at [438, 358] on div "SUBMIT NEXT" at bounding box center [670, 395] width 501 height 89
click at [641, 393] on button "NEXT" at bounding box center [671, 397] width 146 height 34
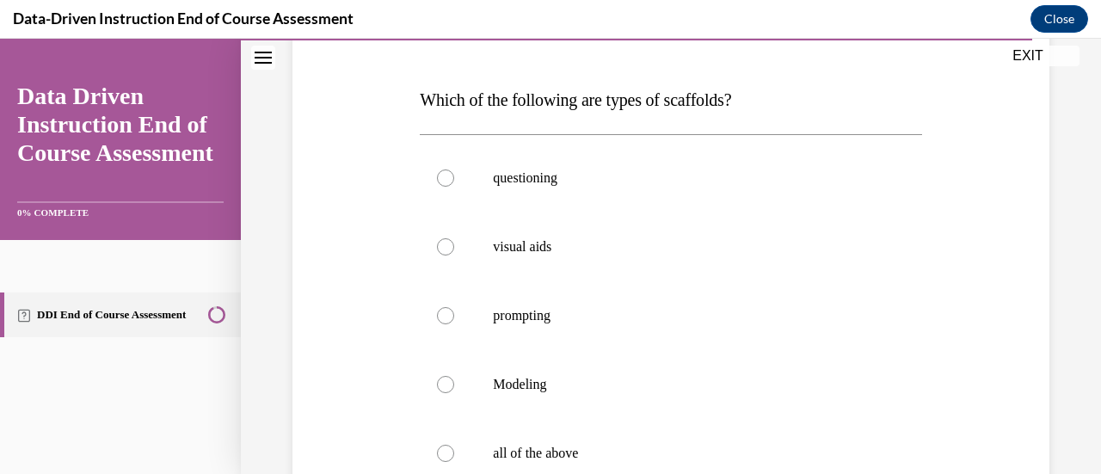
scroll to position [247, 0]
click at [441, 448] on div at bounding box center [445, 451] width 17 height 17
click at [441, 448] on input "all of the above" at bounding box center [445, 451] width 17 height 17
radio input "true"
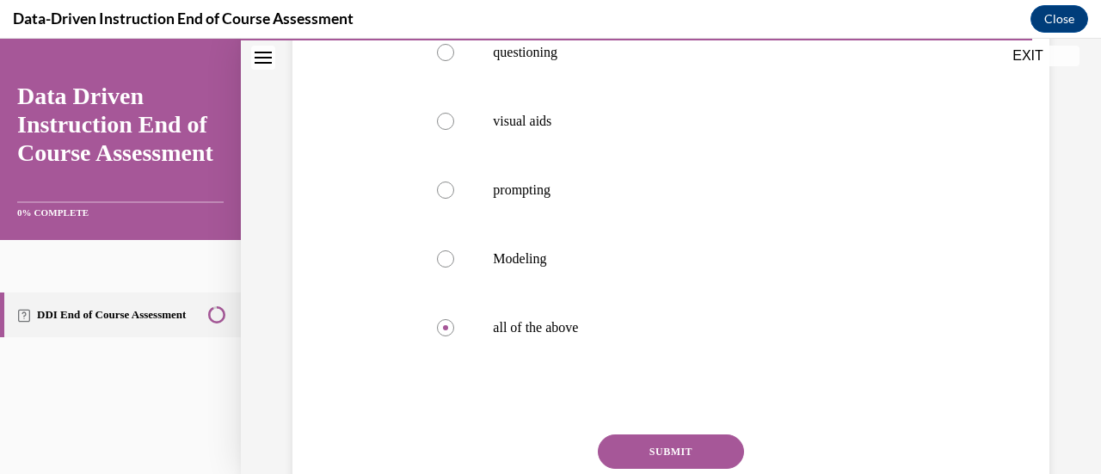
click at [694, 449] on button "SUBMIT" at bounding box center [671, 451] width 146 height 34
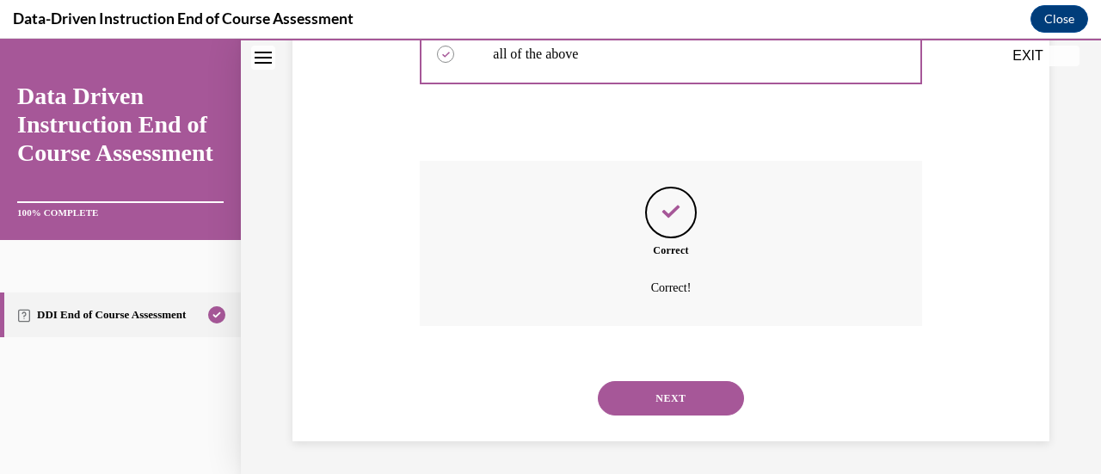
scroll to position [645, 0]
click at [648, 405] on button "NEXT" at bounding box center [671, 397] width 146 height 34
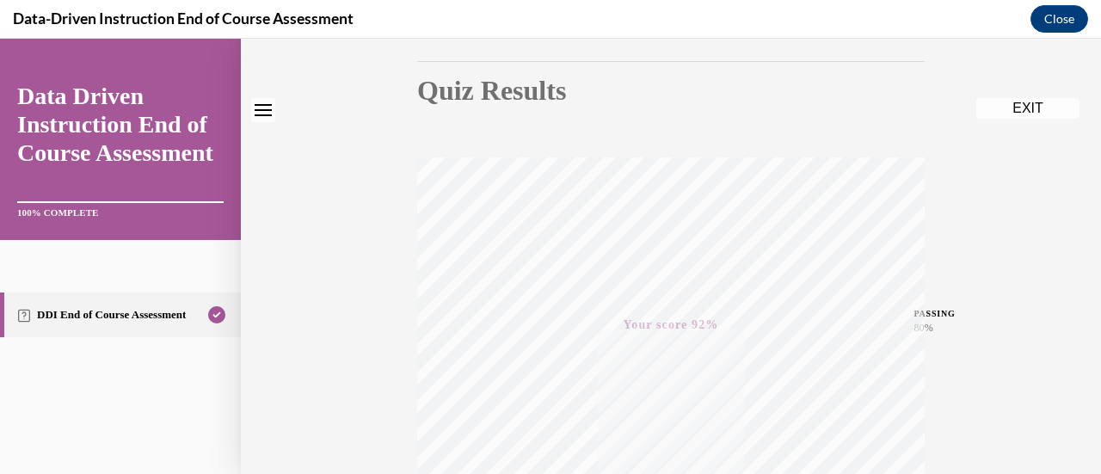
scroll to position [0, 0]
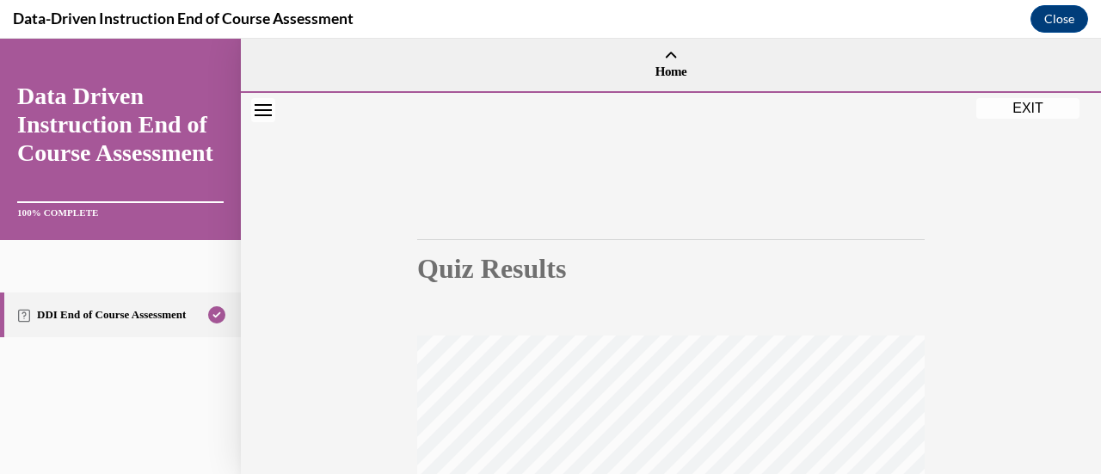
click at [1032, 115] on button "EXIT" at bounding box center [1027, 108] width 103 height 21
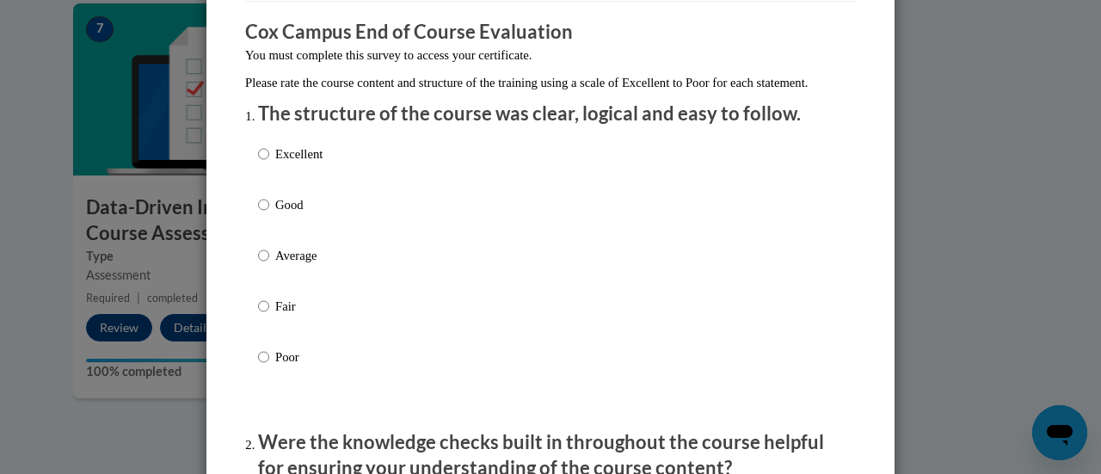
scroll to position [141, 0]
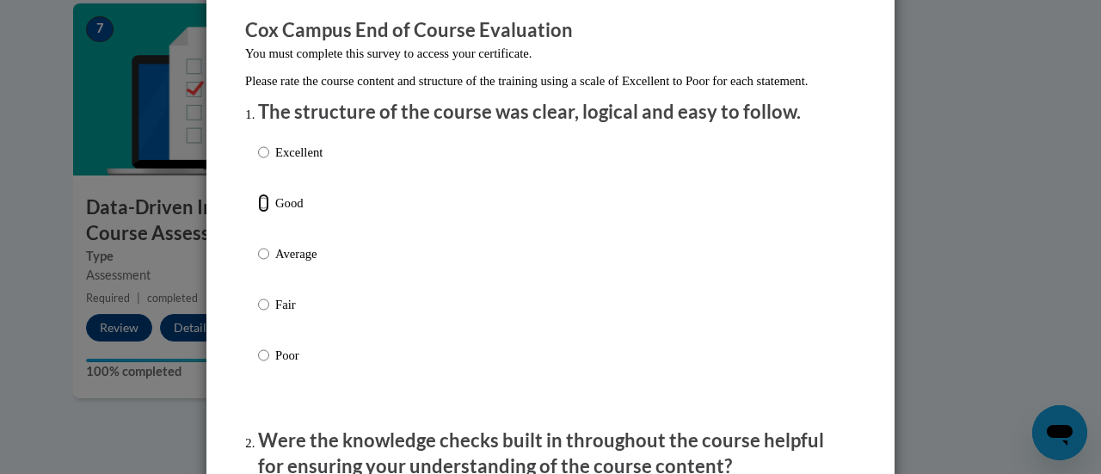
click at [258, 212] on input "Good" at bounding box center [263, 202] width 11 height 19
radio input "true"
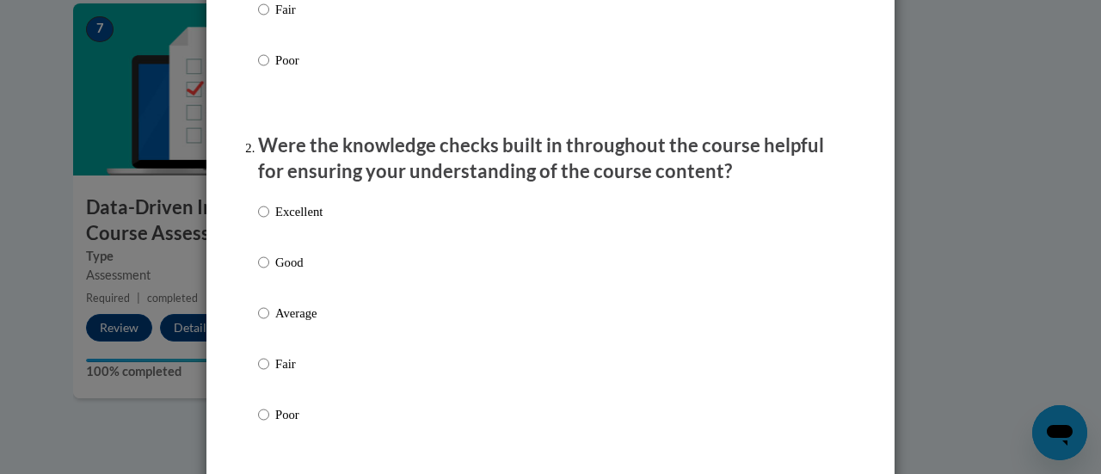
scroll to position [519, 0]
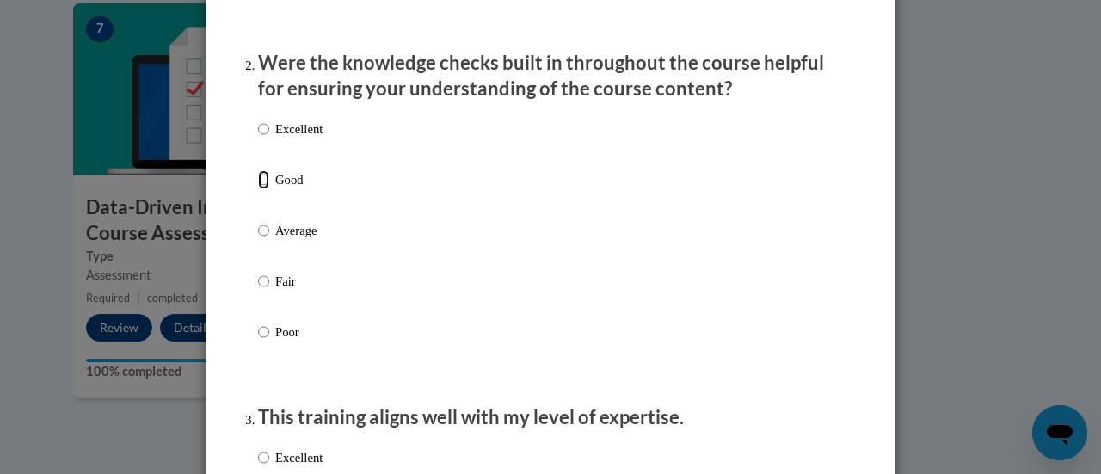
click at [259, 189] on input "Good" at bounding box center [263, 179] width 11 height 19
radio input "true"
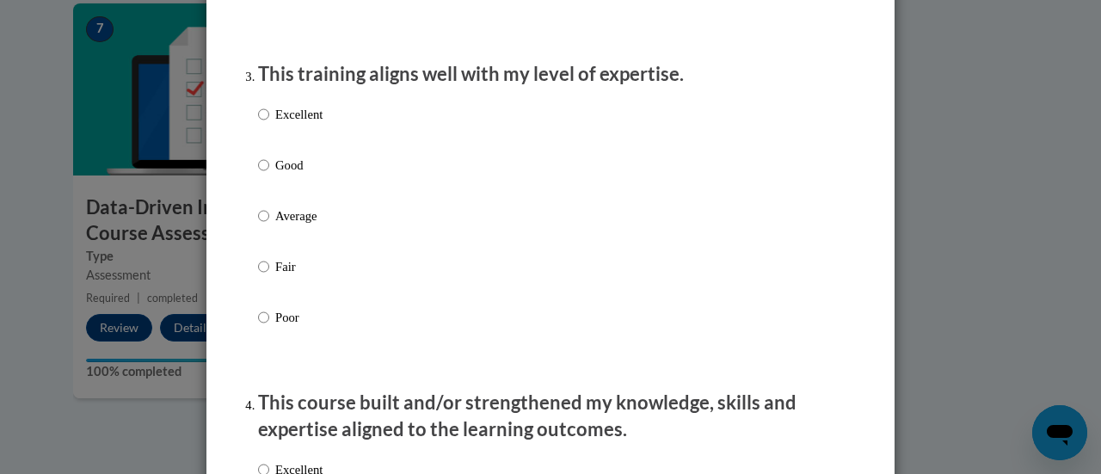
scroll to position [866, 0]
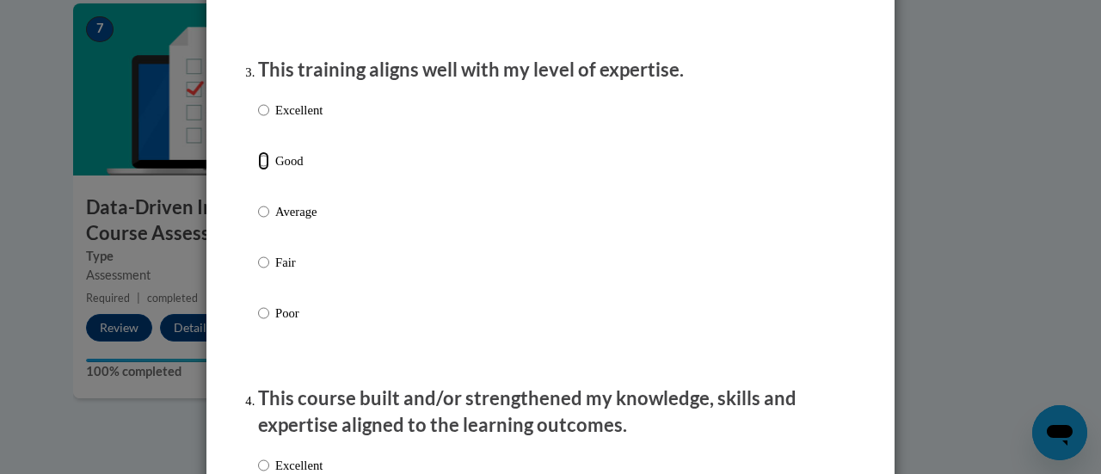
click at [260, 170] on input "Good" at bounding box center [263, 160] width 11 height 19
radio input "true"
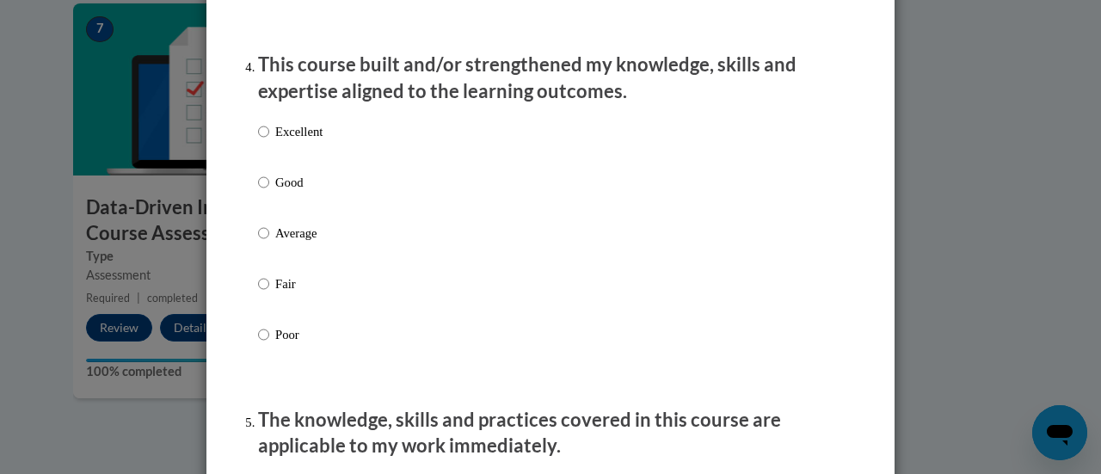
scroll to position [1204, 0]
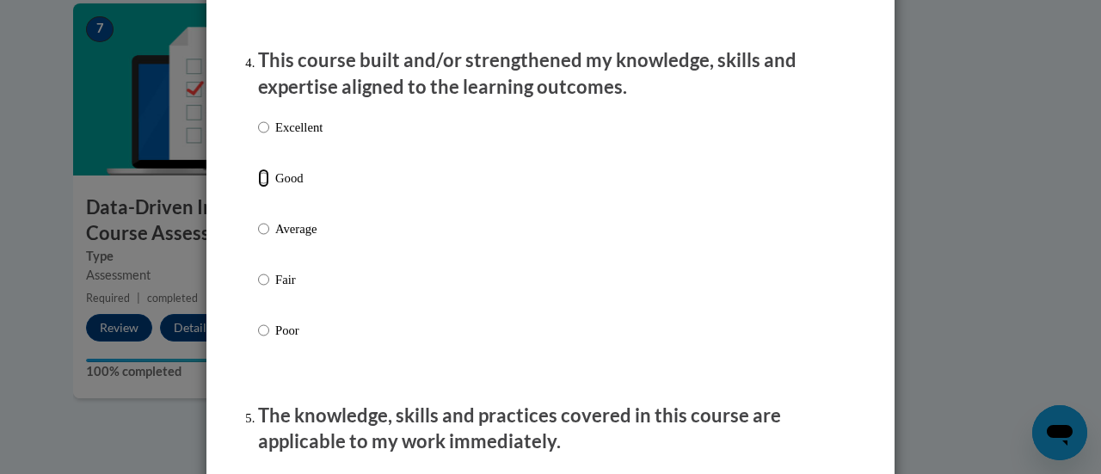
click at [261, 187] on input "Good" at bounding box center [263, 178] width 11 height 19
radio input "true"
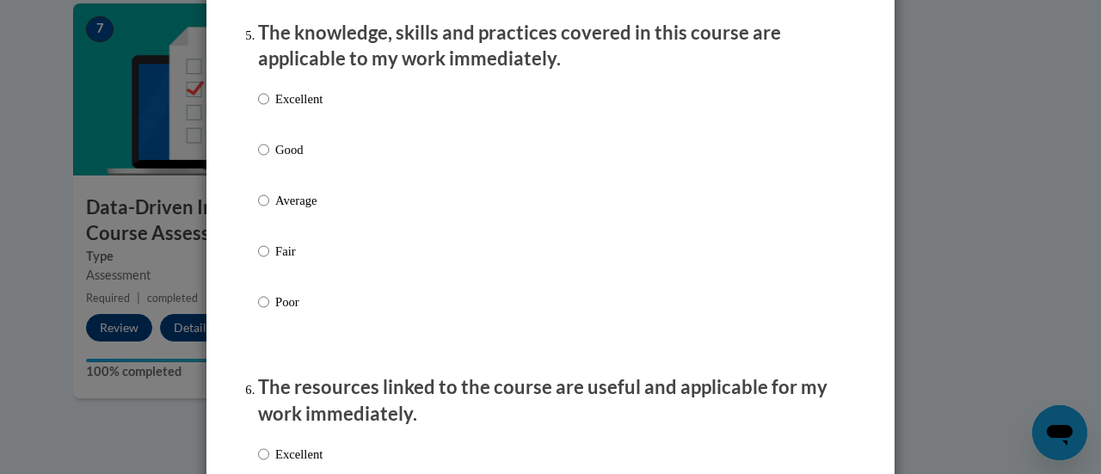
scroll to position [1591, 0]
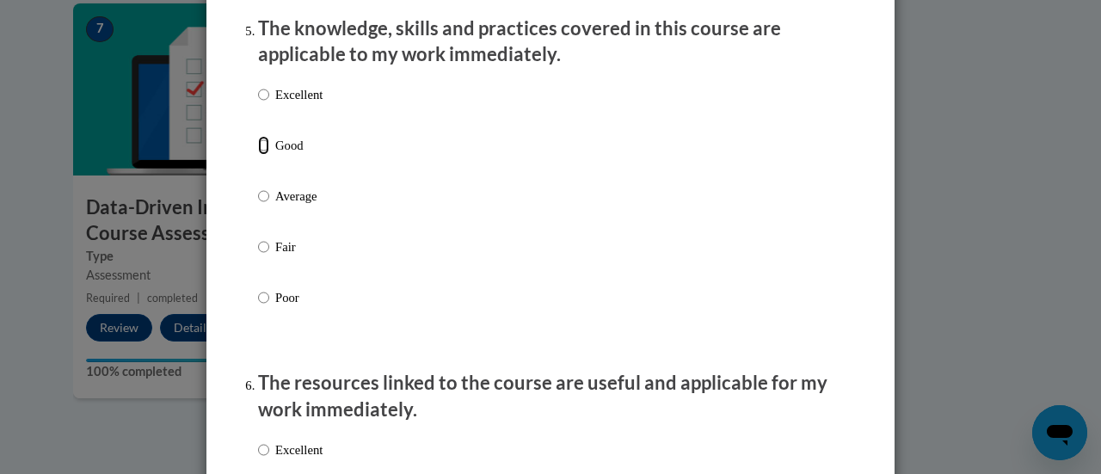
click at [258, 155] on input "Good" at bounding box center [263, 145] width 11 height 19
radio input "true"
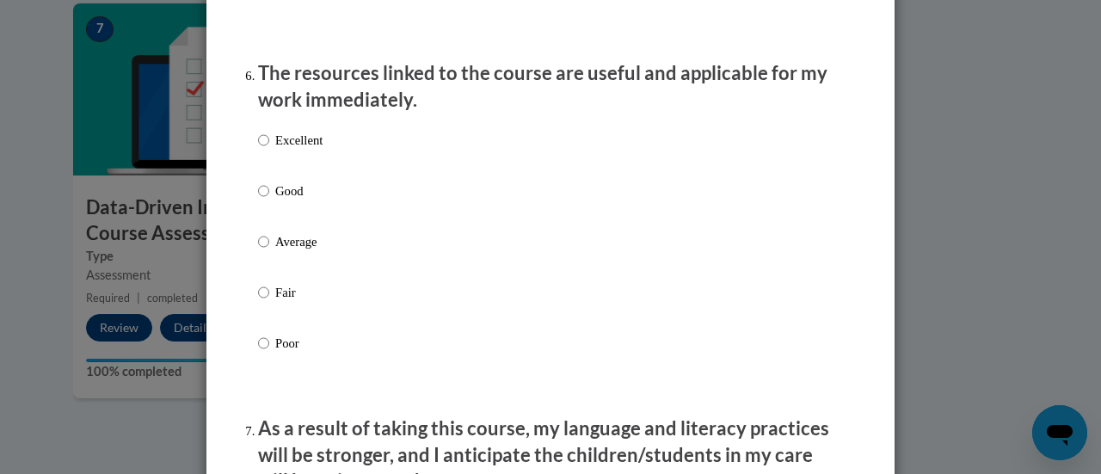
scroll to position [1903, 0]
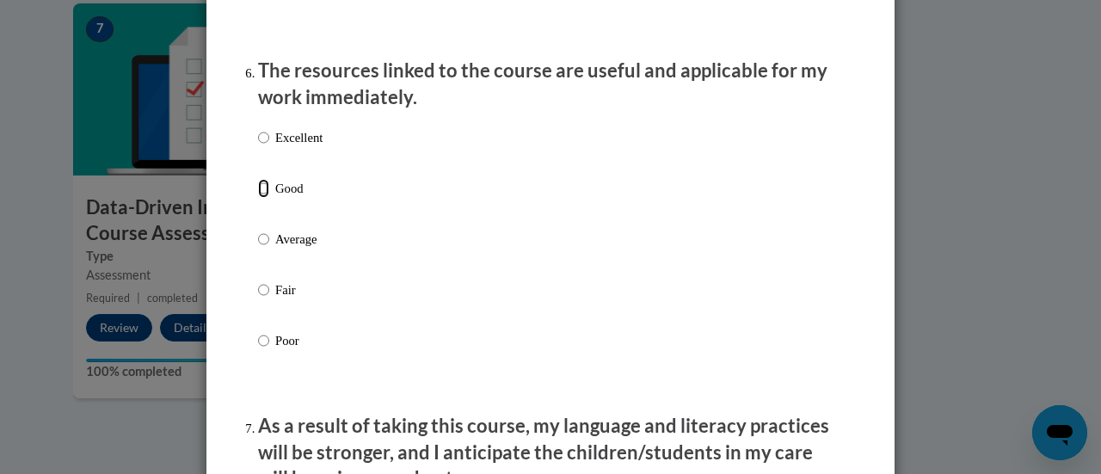
click at [260, 198] on input "Good" at bounding box center [263, 188] width 11 height 19
radio input "true"
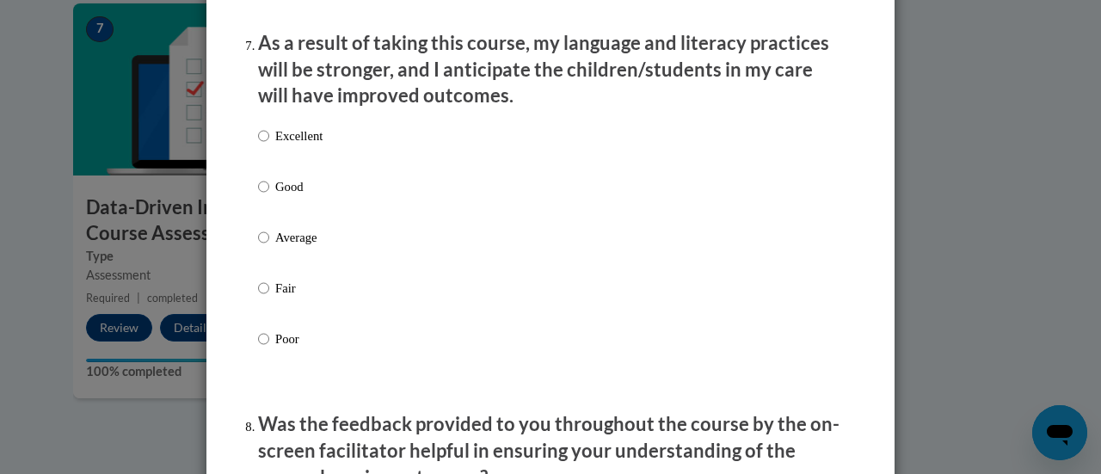
scroll to position [2287, 0]
click at [258, 195] on input "Good" at bounding box center [263, 185] width 11 height 19
radio input "true"
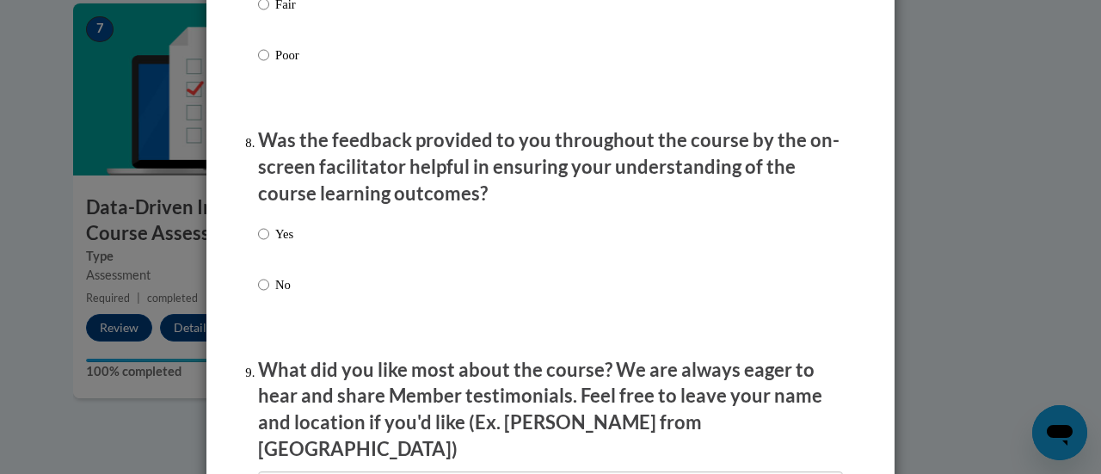
scroll to position [2572, 0]
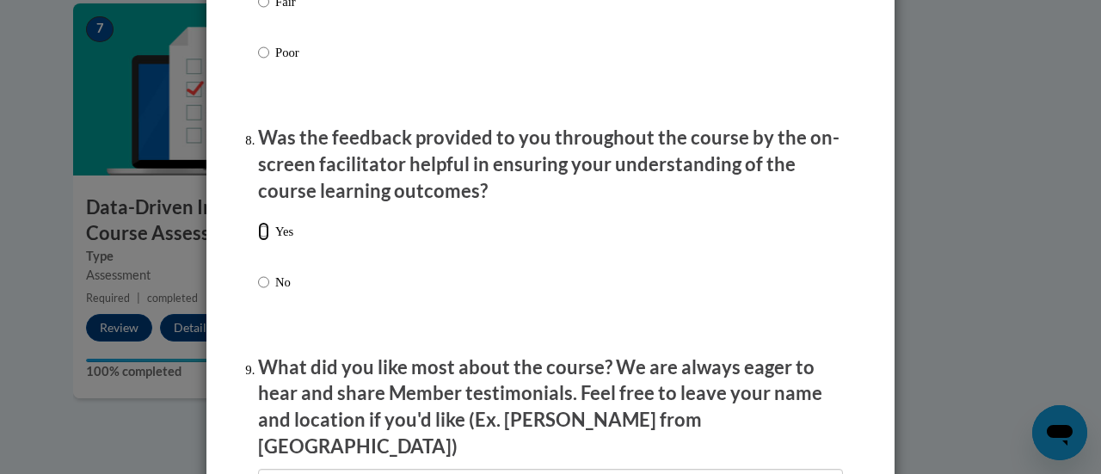
click at [261, 241] on input "Yes" at bounding box center [263, 231] width 11 height 19
radio input "true"
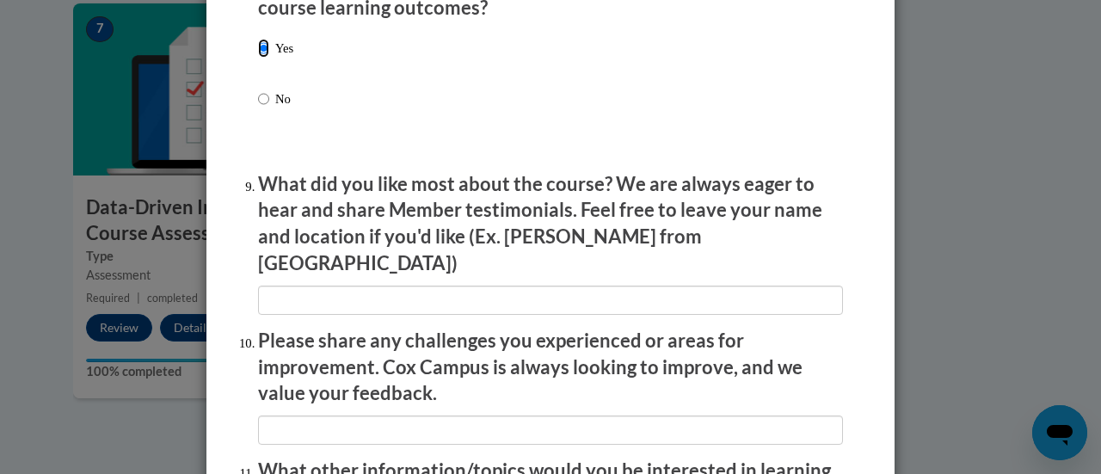
scroll to position [2756, 0]
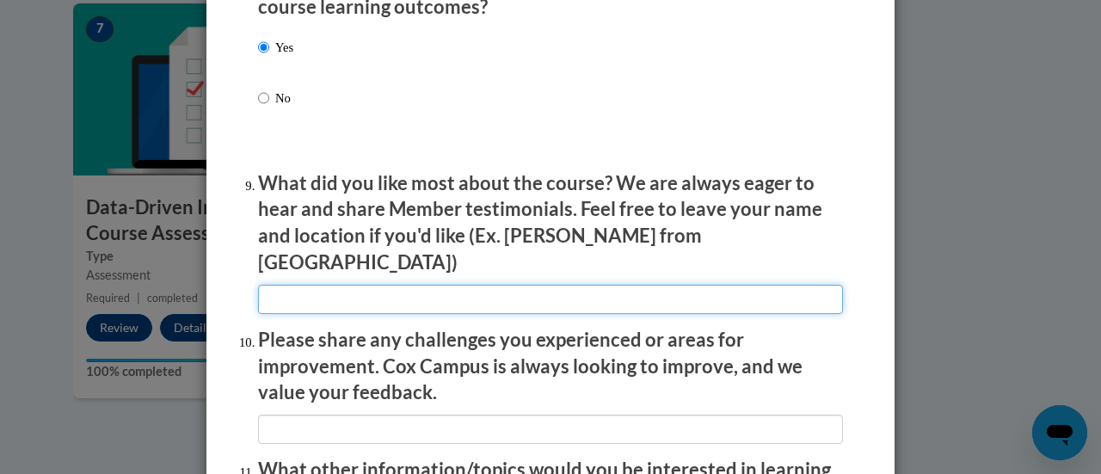
click at [290, 286] on input "textbox" at bounding box center [550, 299] width 585 height 29
click at [301, 285] on input "textbox" at bounding box center [550, 299] width 585 height 29
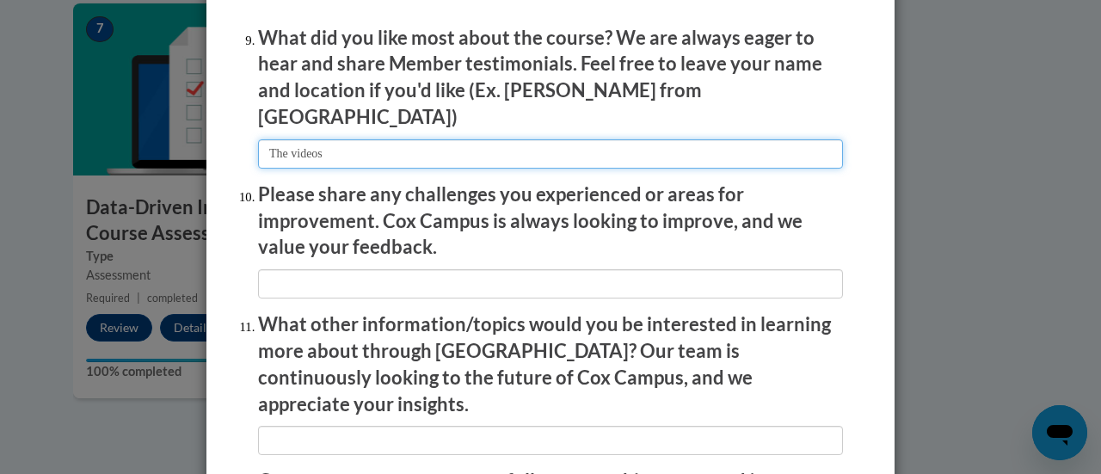
scroll to position [2904, 0]
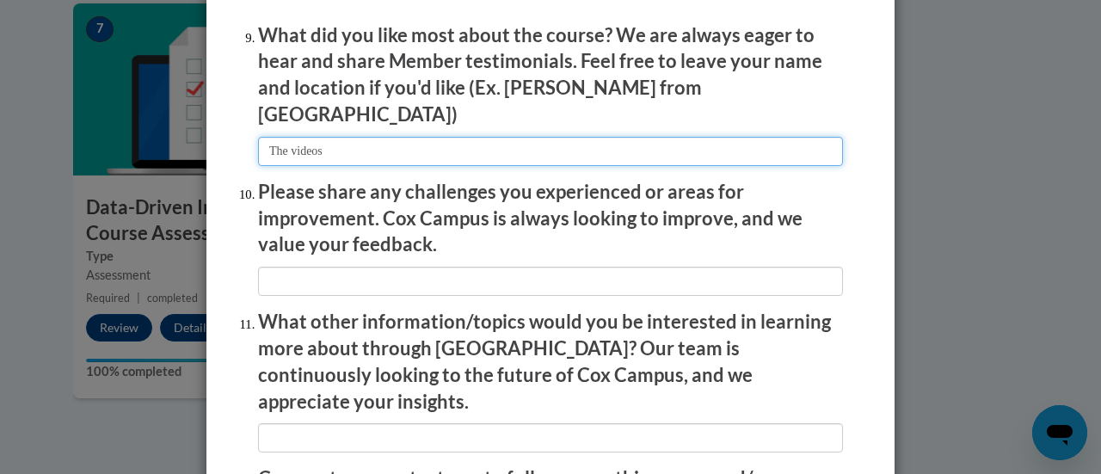
type input "The videos"
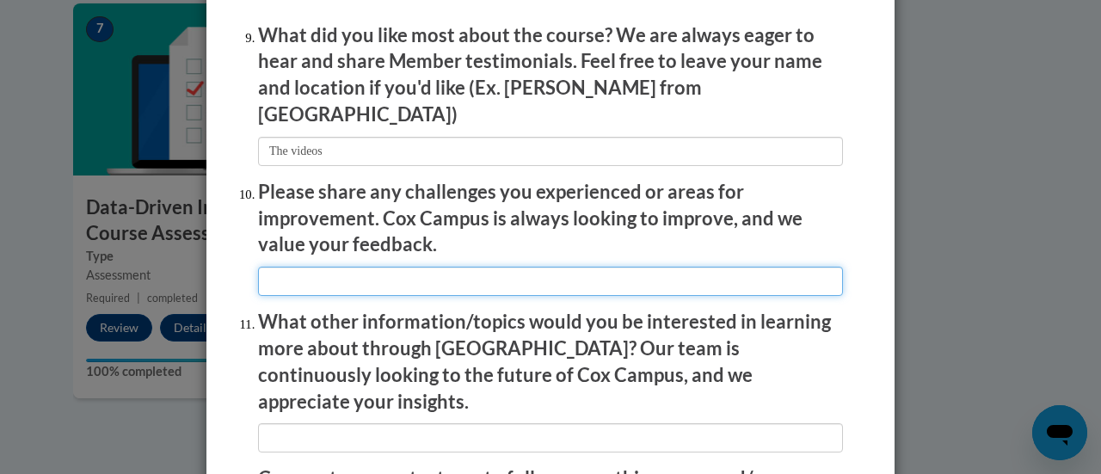
click at [301, 281] on input "textbox" at bounding box center [550, 281] width 585 height 29
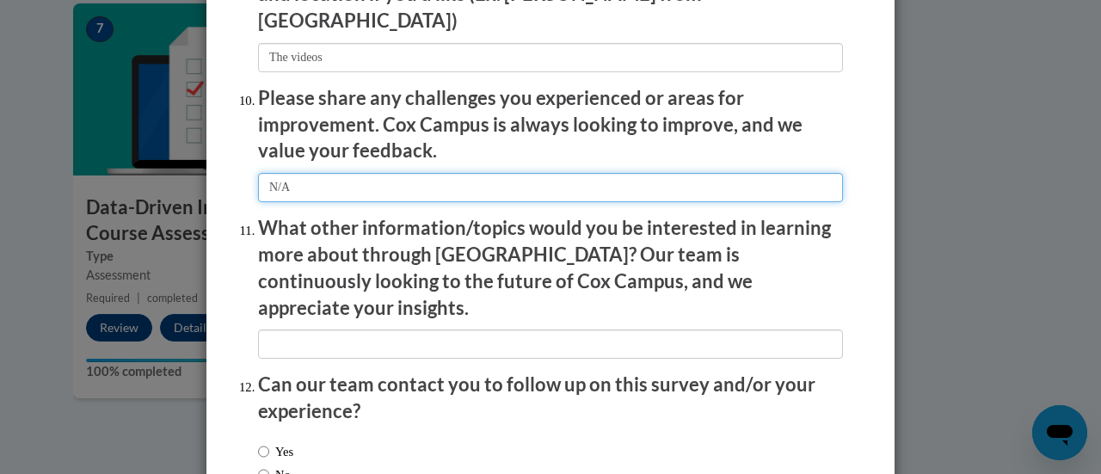
scroll to position [3032, 0]
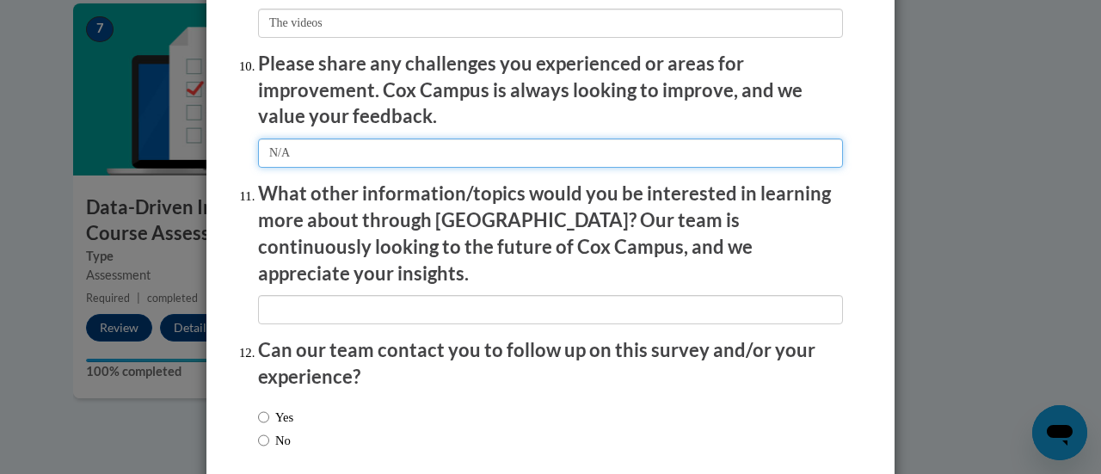
type input "N/A"
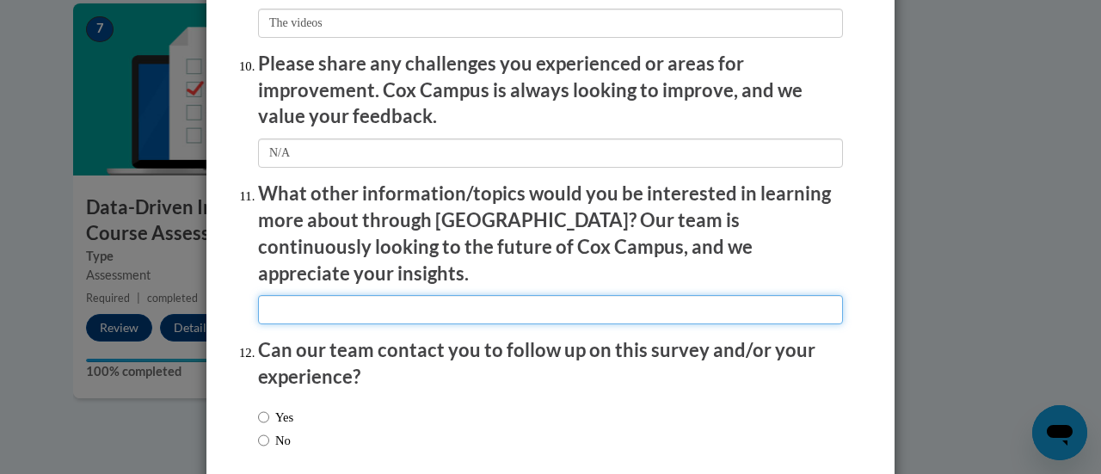
click at [307, 295] on input "textbox" at bounding box center [550, 309] width 585 height 29
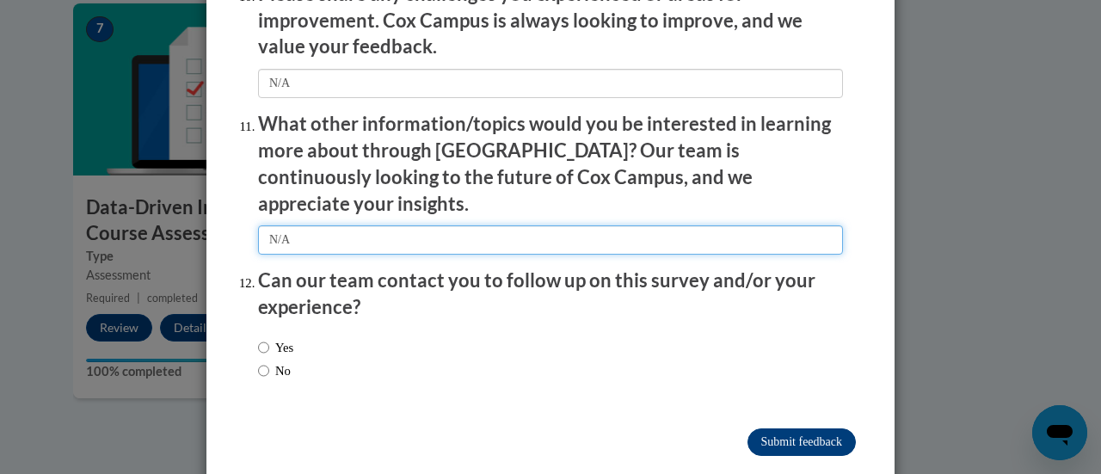
type input "N/A"
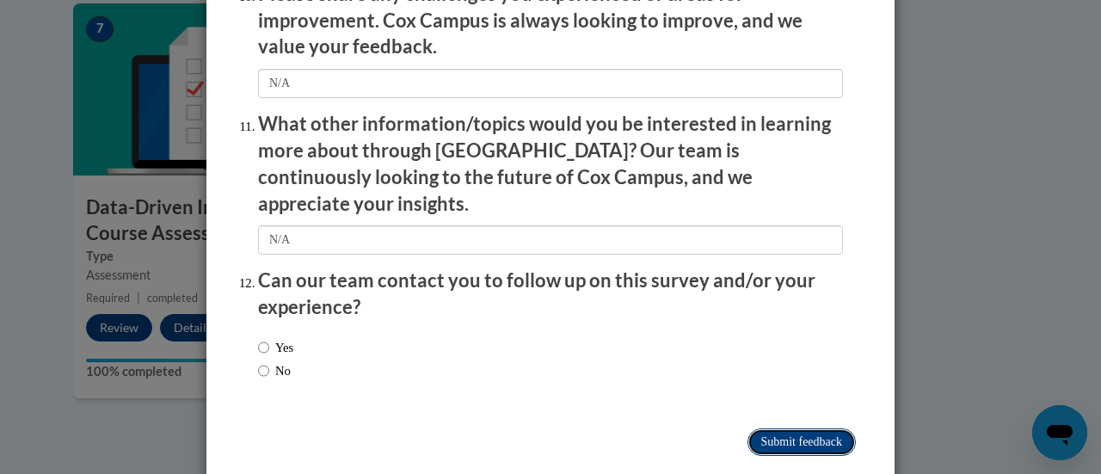
click at [752, 428] on input "Submit feedback" at bounding box center [801, 442] width 108 height 28
